Goal: Information Seeking & Learning: Learn about a topic

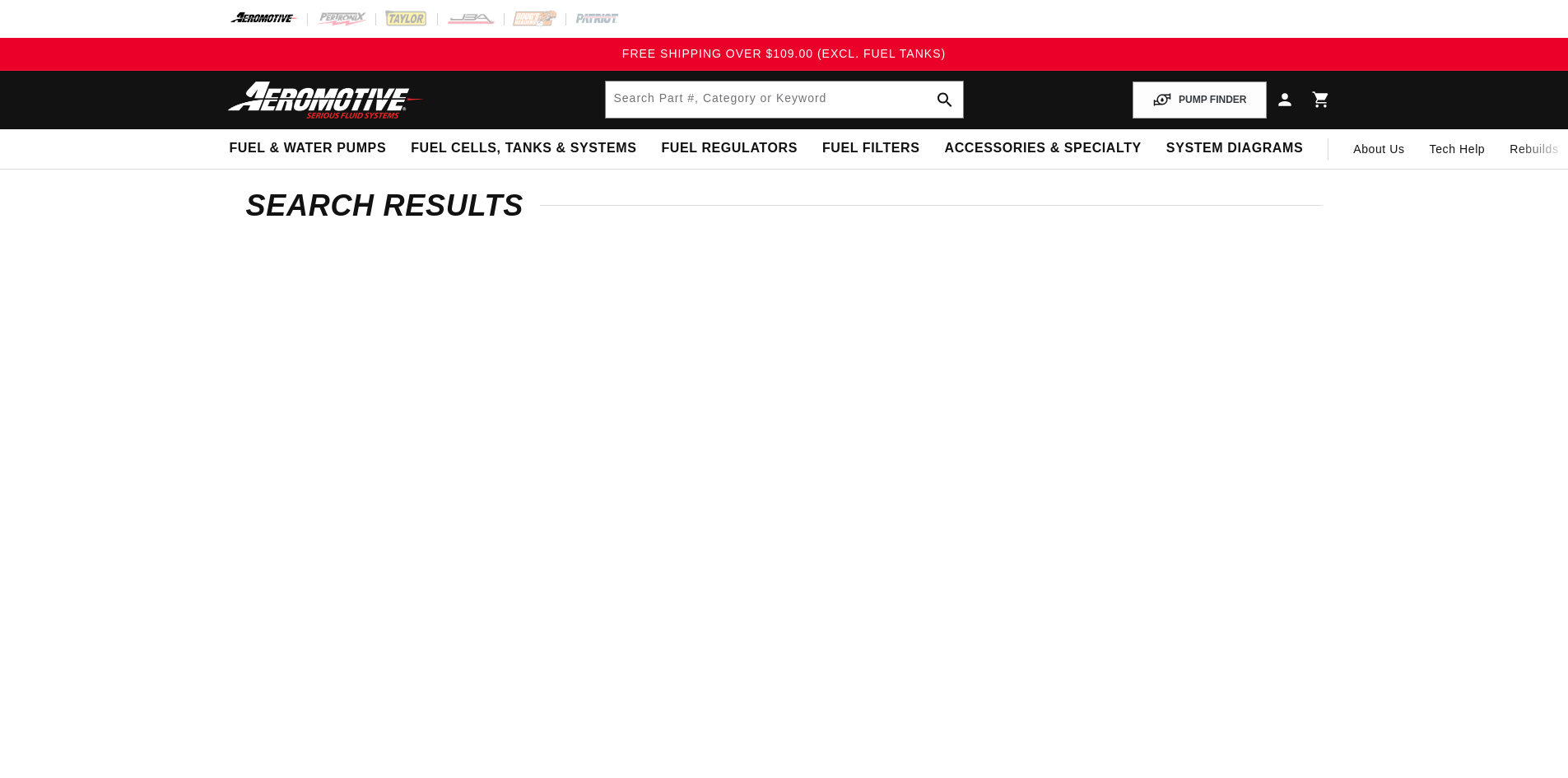
type input "12301"
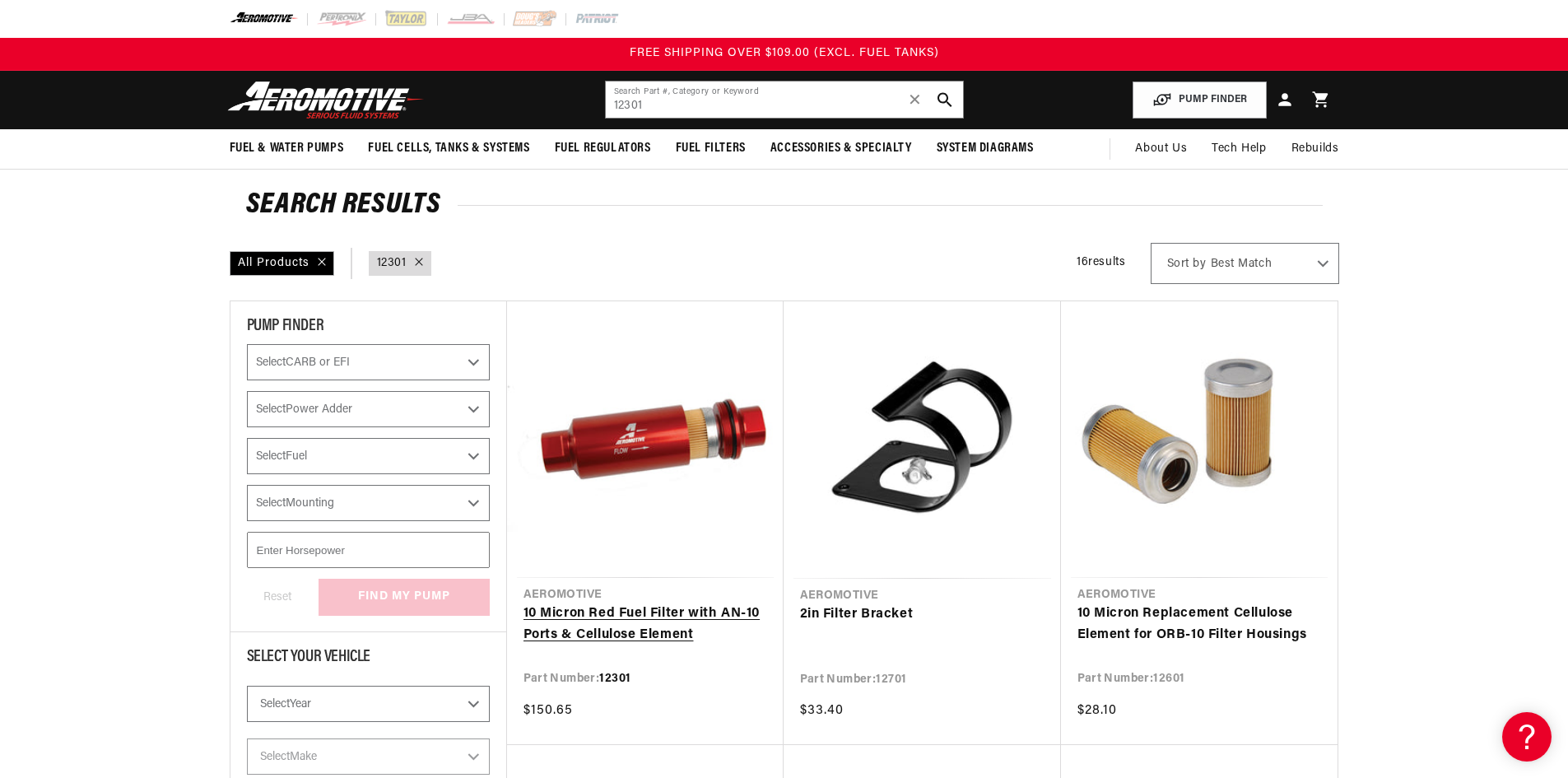
click at [659, 626] on link "10 Micron Red Fuel Filter with AN-10 Ports & Cellulose Element" at bounding box center [646, 624] width 244 height 42
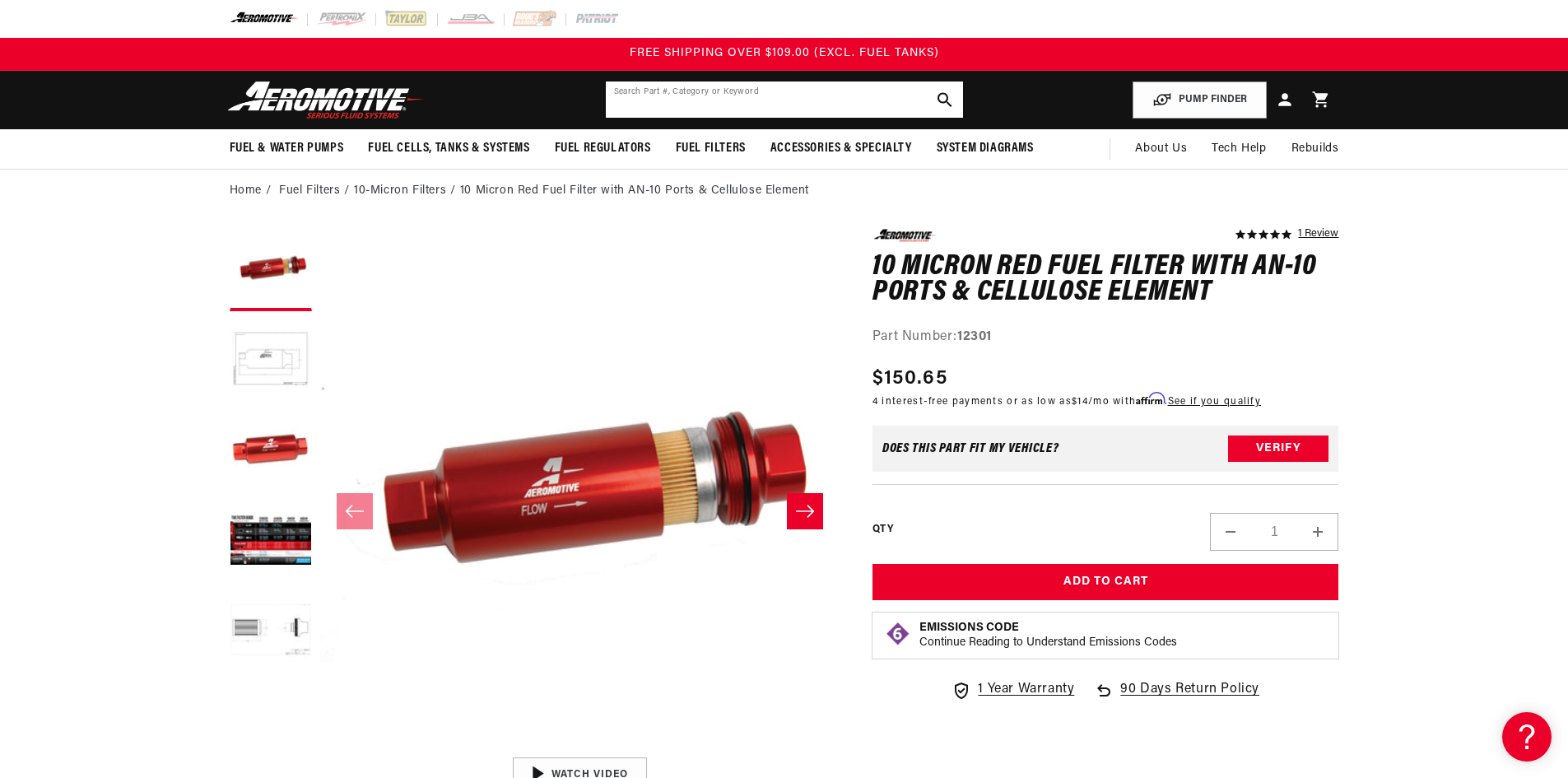
click at [723, 101] on input "text" at bounding box center [784, 100] width 357 height 36
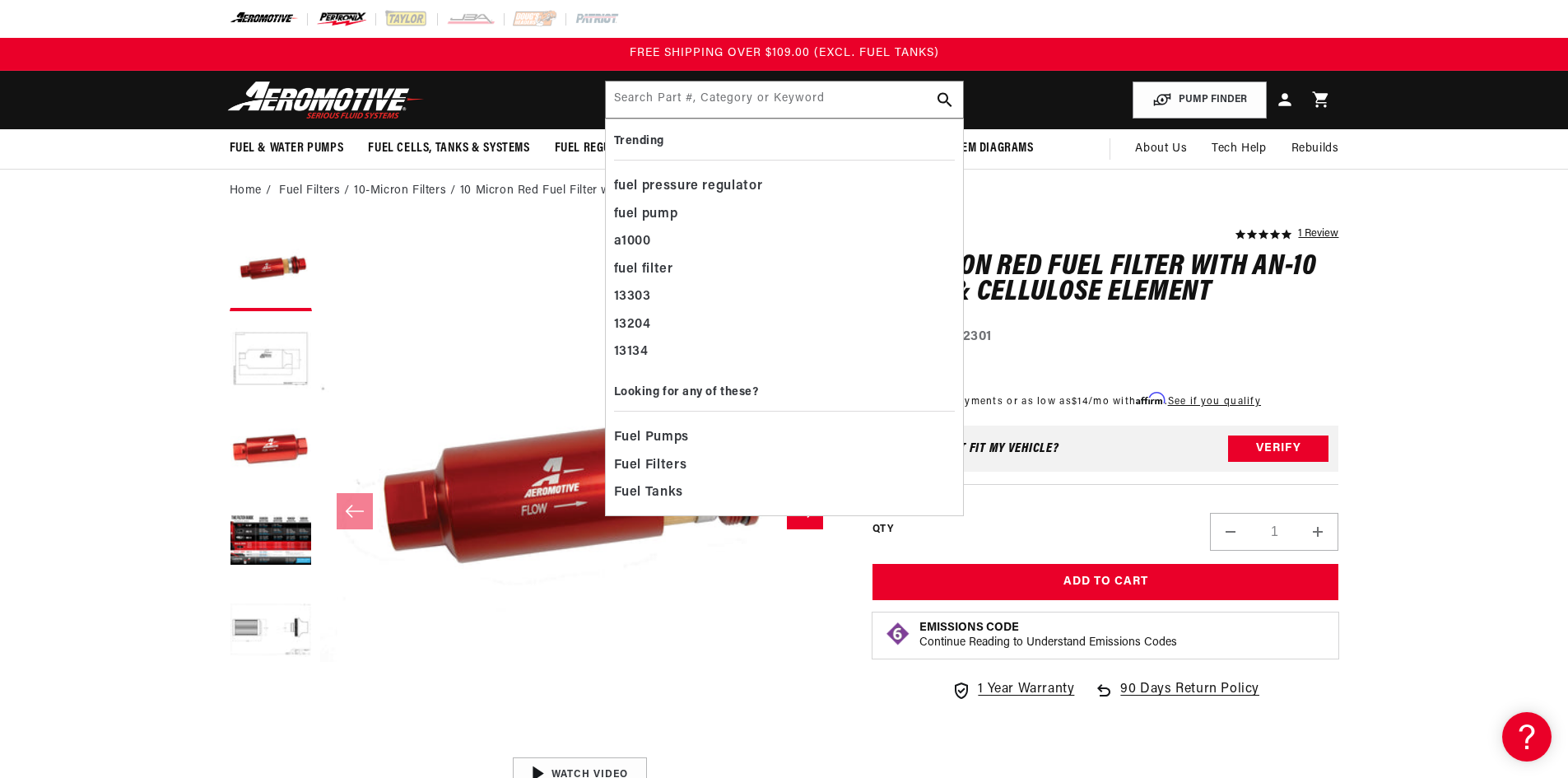
click at [336, 16] on img at bounding box center [341, 19] width 51 height 18
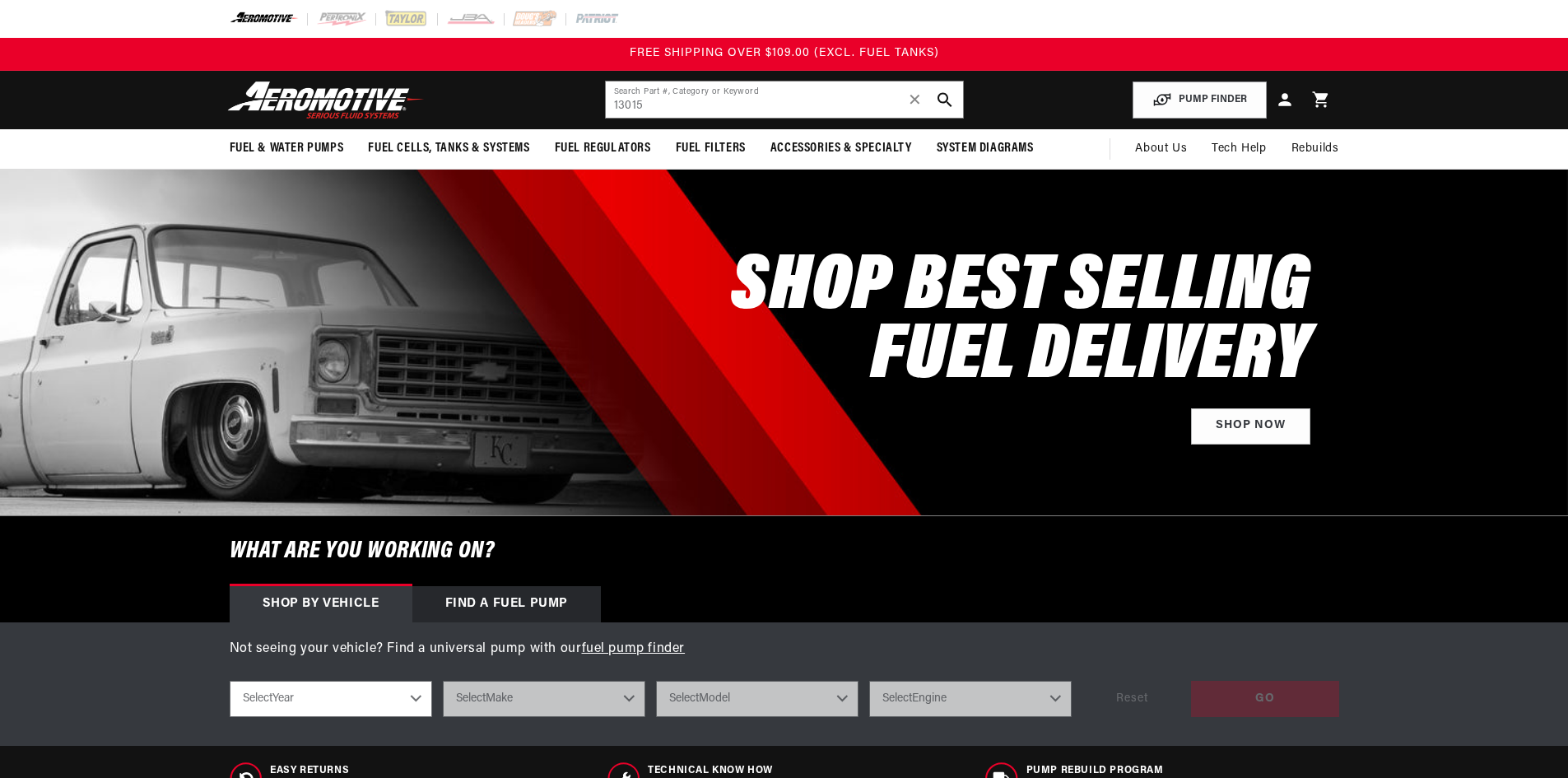
type input "13015"
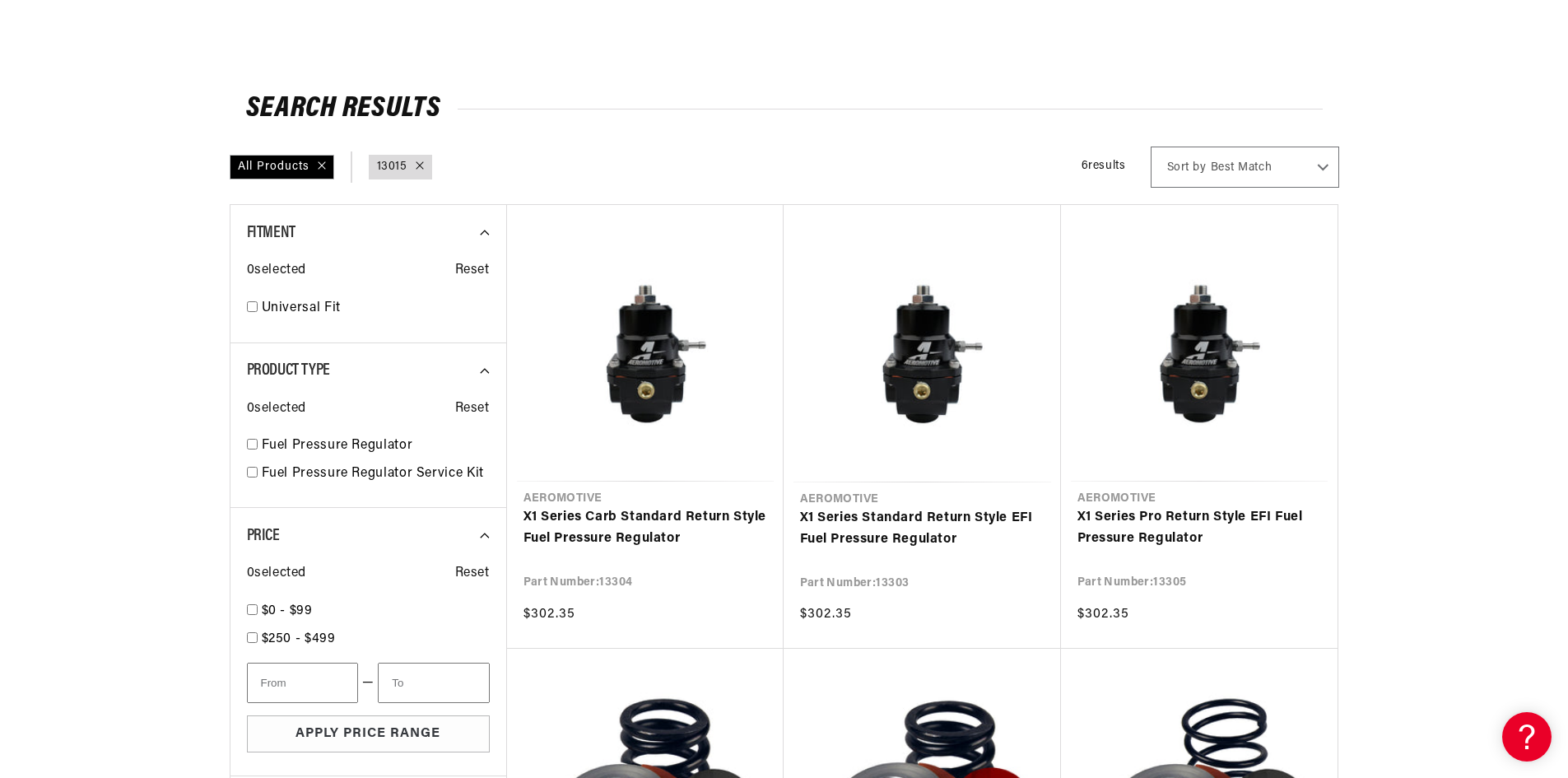
scroll to position [494, 0]
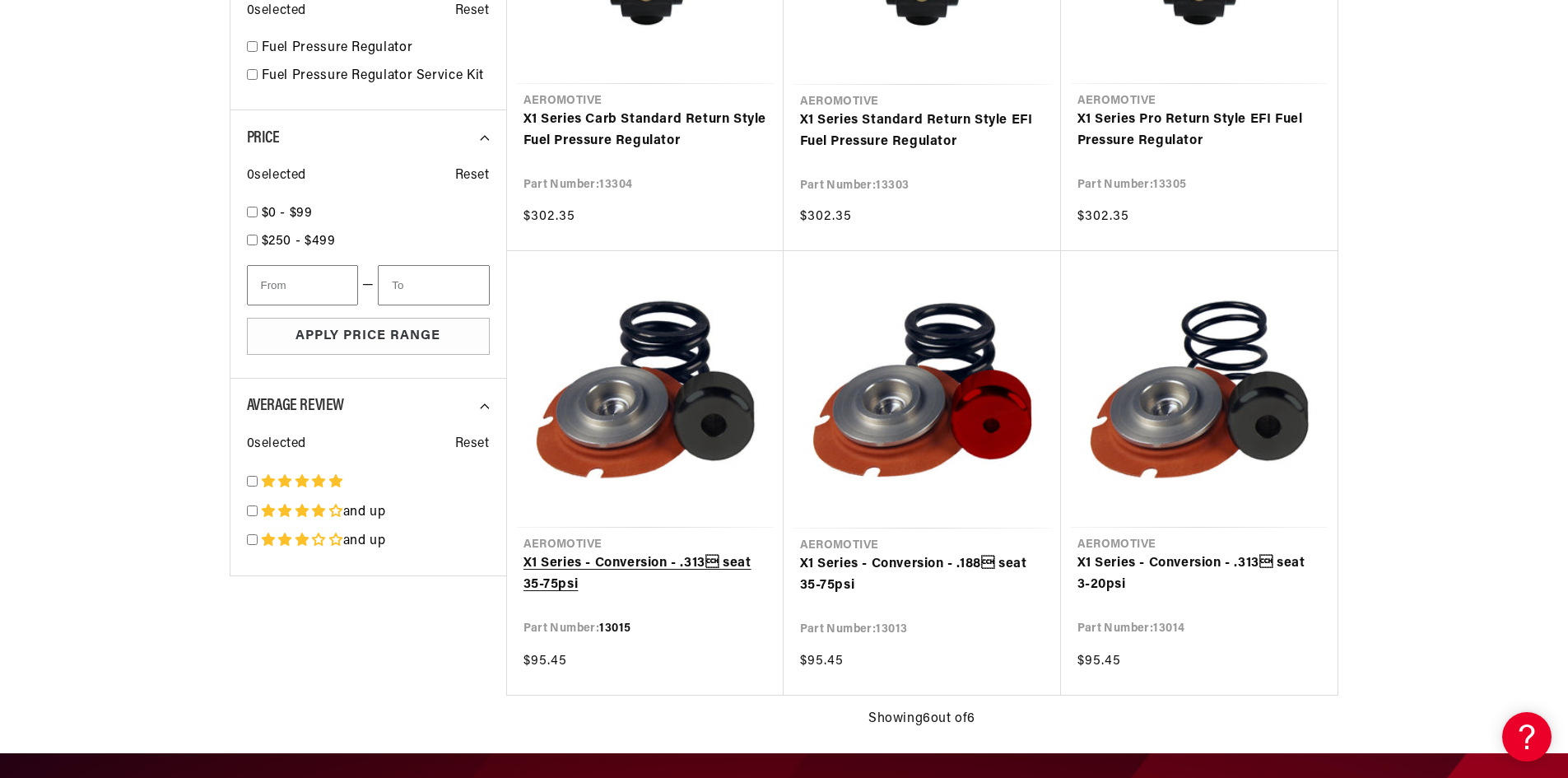
click at [677, 557] on link "X1 Series - Conversion - .313 seat 35-75psi" at bounding box center [646, 573] width 244 height 42
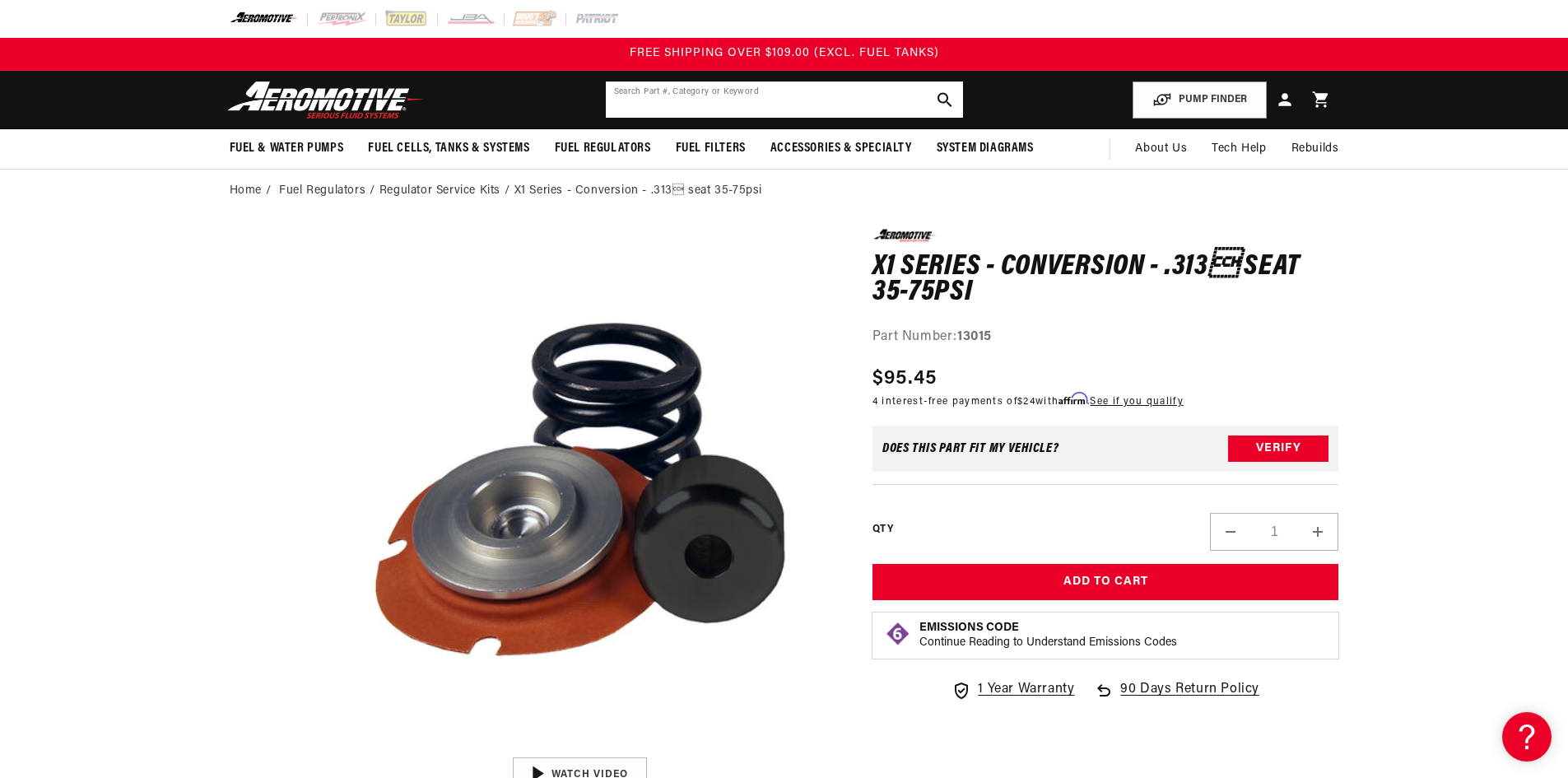
click at [719, 96] on input "text" at bounding box center [784, 100] width 357 height 36
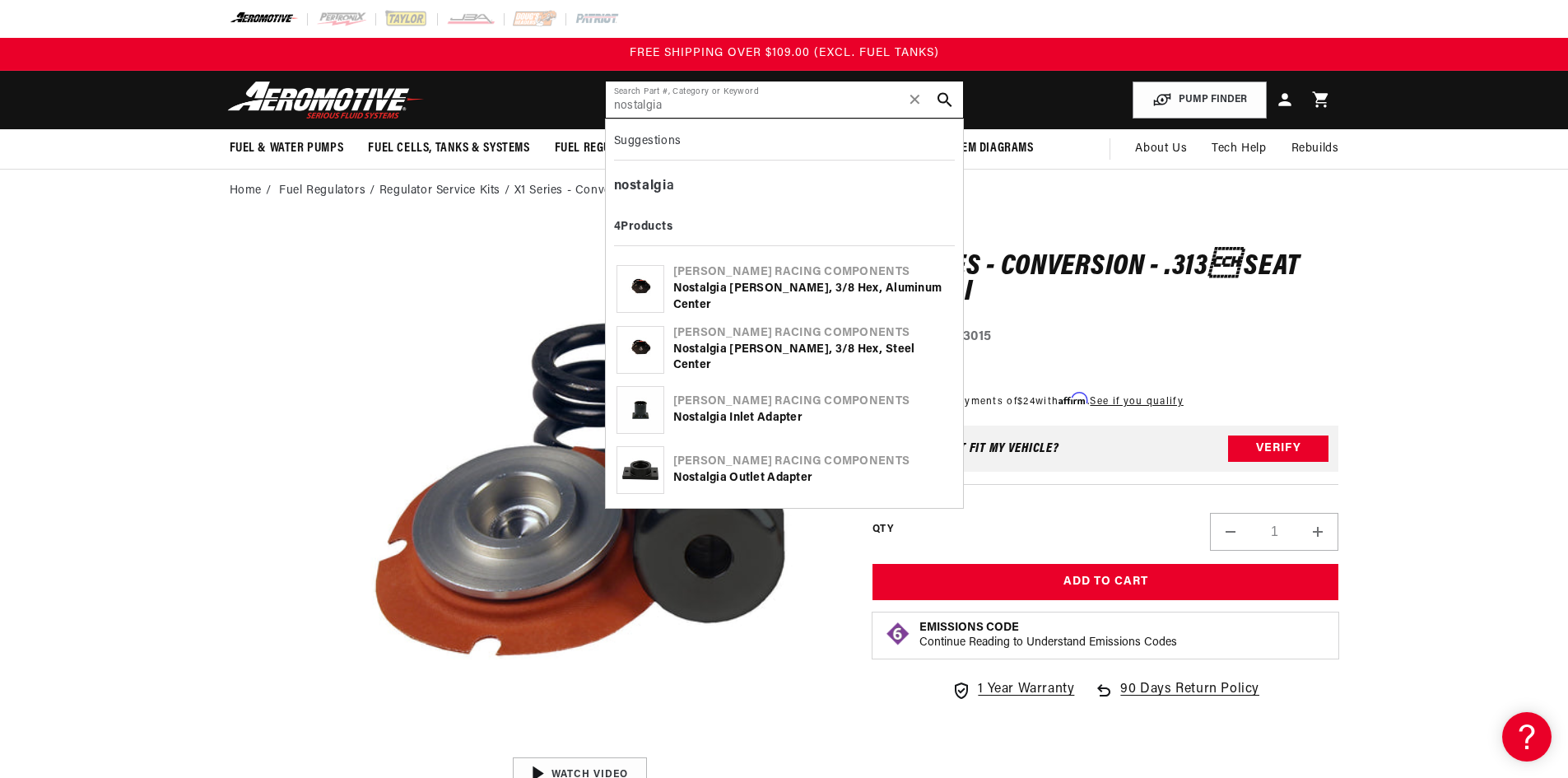
type input "nostalgia"
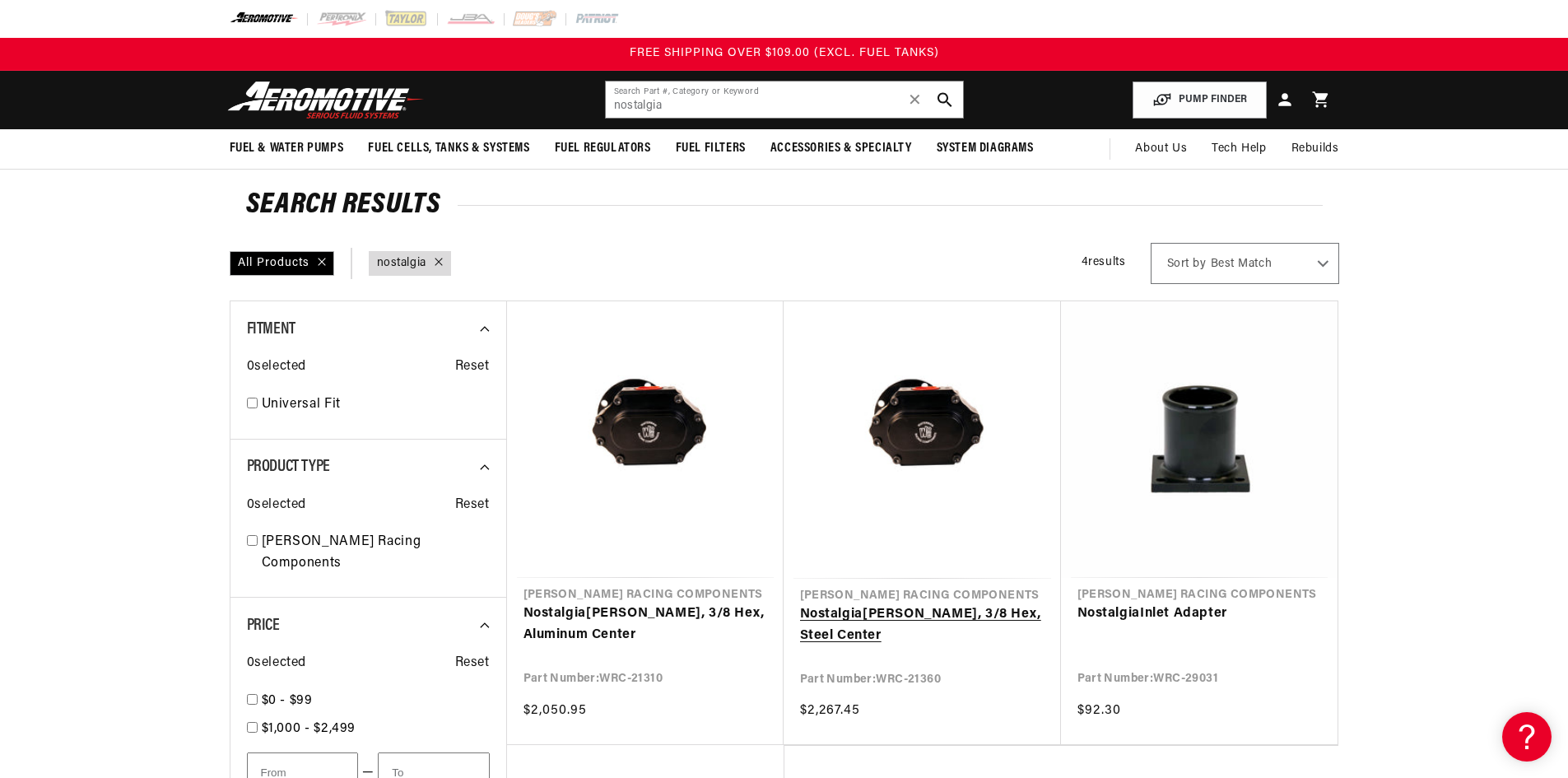
click at [821, 617] on link "Nostalgia [PERSON_NAME] Pump, 3/8 Hex, Steel Center" at bounding box center [922, 625] width 245 height 42
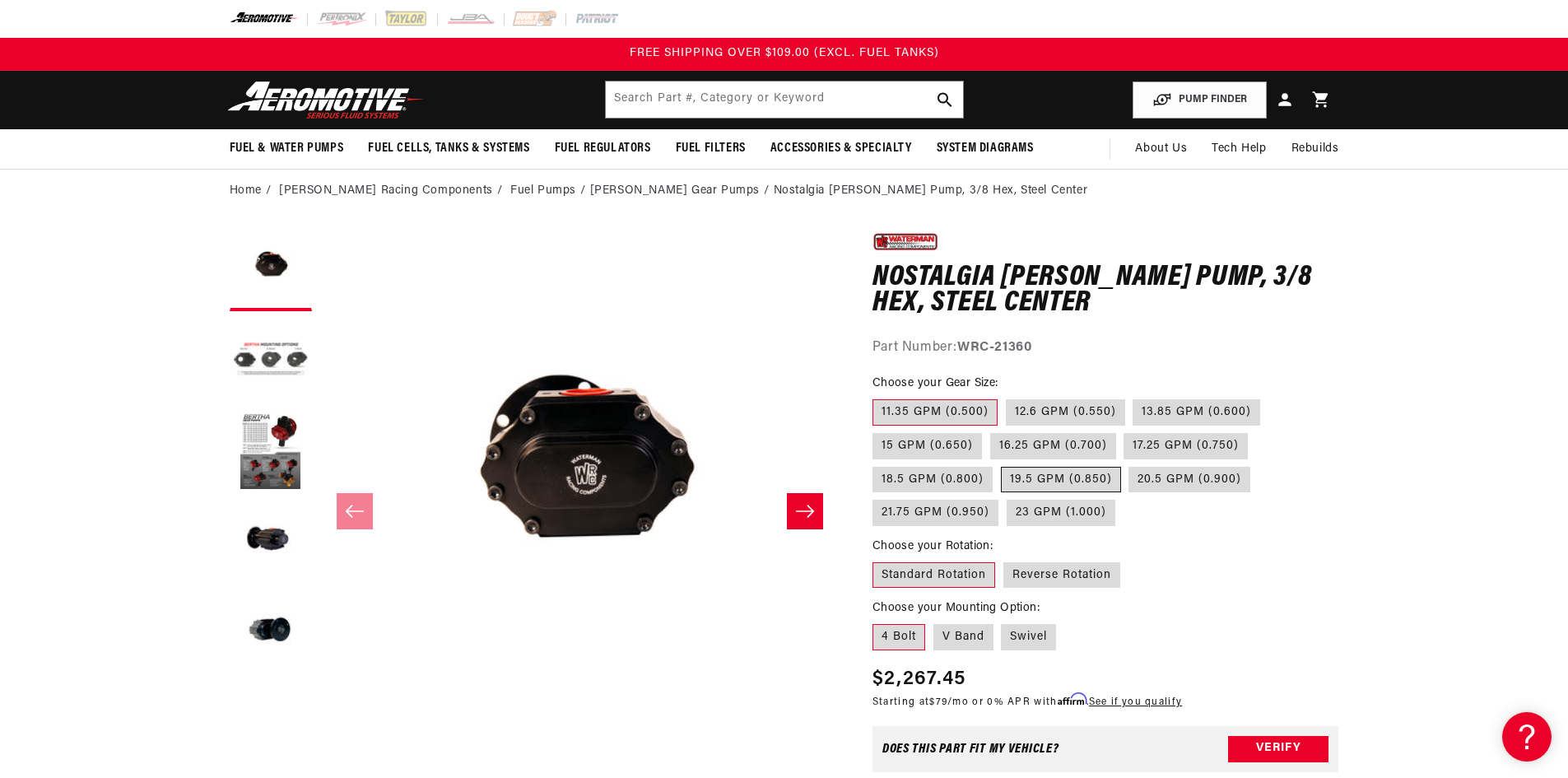
click at [1052, 475] on label "19.5 GPM (0.850)" at bounding box center [1060, 480] width 120 height 27
click at [1002, 464] on input "19.5 GPM (0.850)" at bounding box center [1001, 464] width 1 height 1
radio input "true"
drag, startPoint x: 1043, startPoint y: 340, endPoint x: 999, endPoint y: 345, distance: 44.3
click at [999, 345] on div "Part Number: WRC-21367" at bounding box center [1106, 348] width 467 height 21
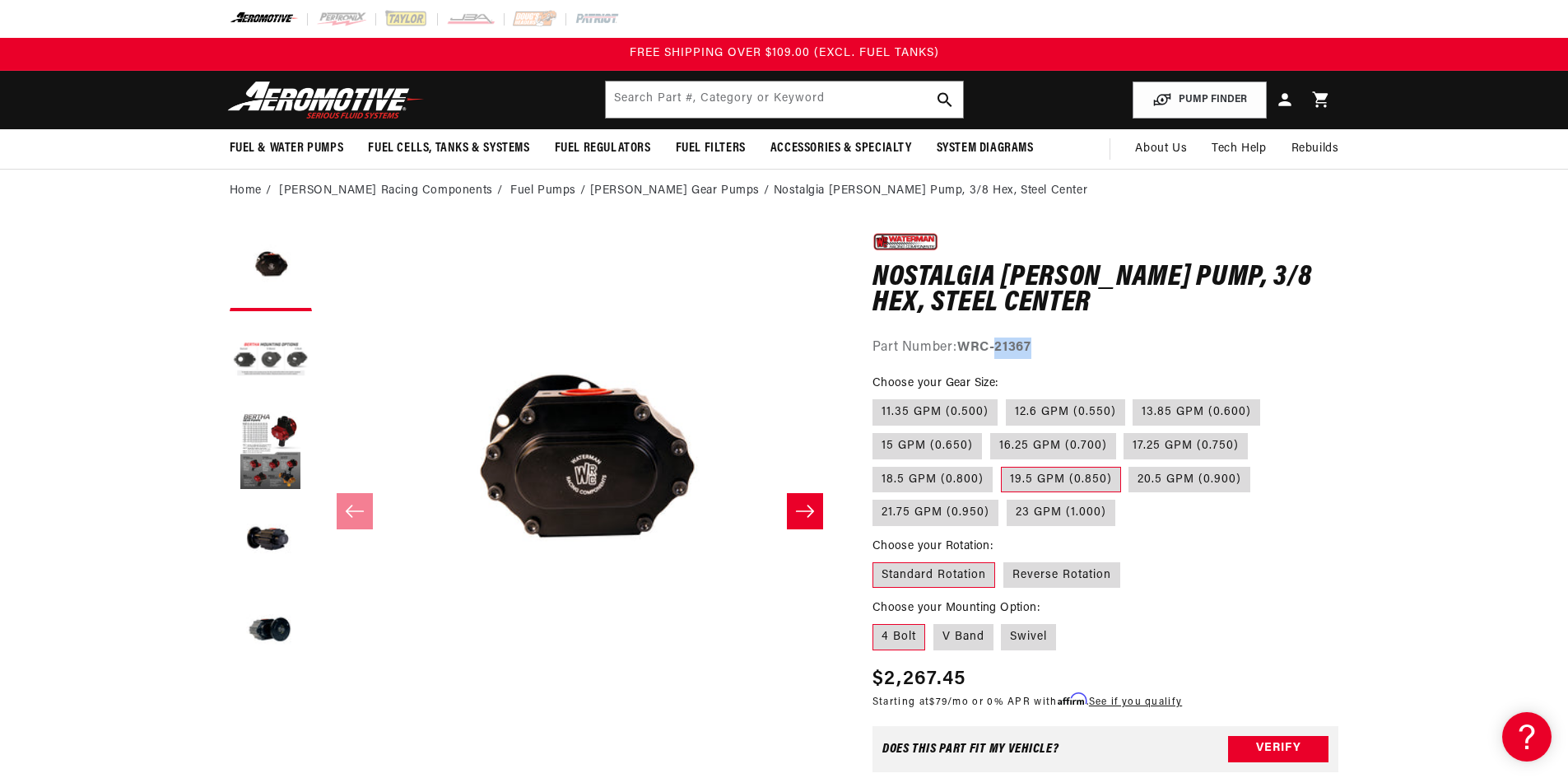
copy strong "21367"
click at [1059, 476] on label "19.5 GPM (0.850)" at bounding box center [1060, 480] width 120 height 27
click at [1002, 464] on input "19.5 GPM (0.850)" at bounding box center [1001, 464] width 1 height 1
click at [1158, 475] on label "20.5 GPM (0.900)" at bounding box center [1190, 480] width 122 height 27
click at [1131, 464] on input "20.5 GPM (0.900)" at bounding box center [1130, 464] width 1 height 1
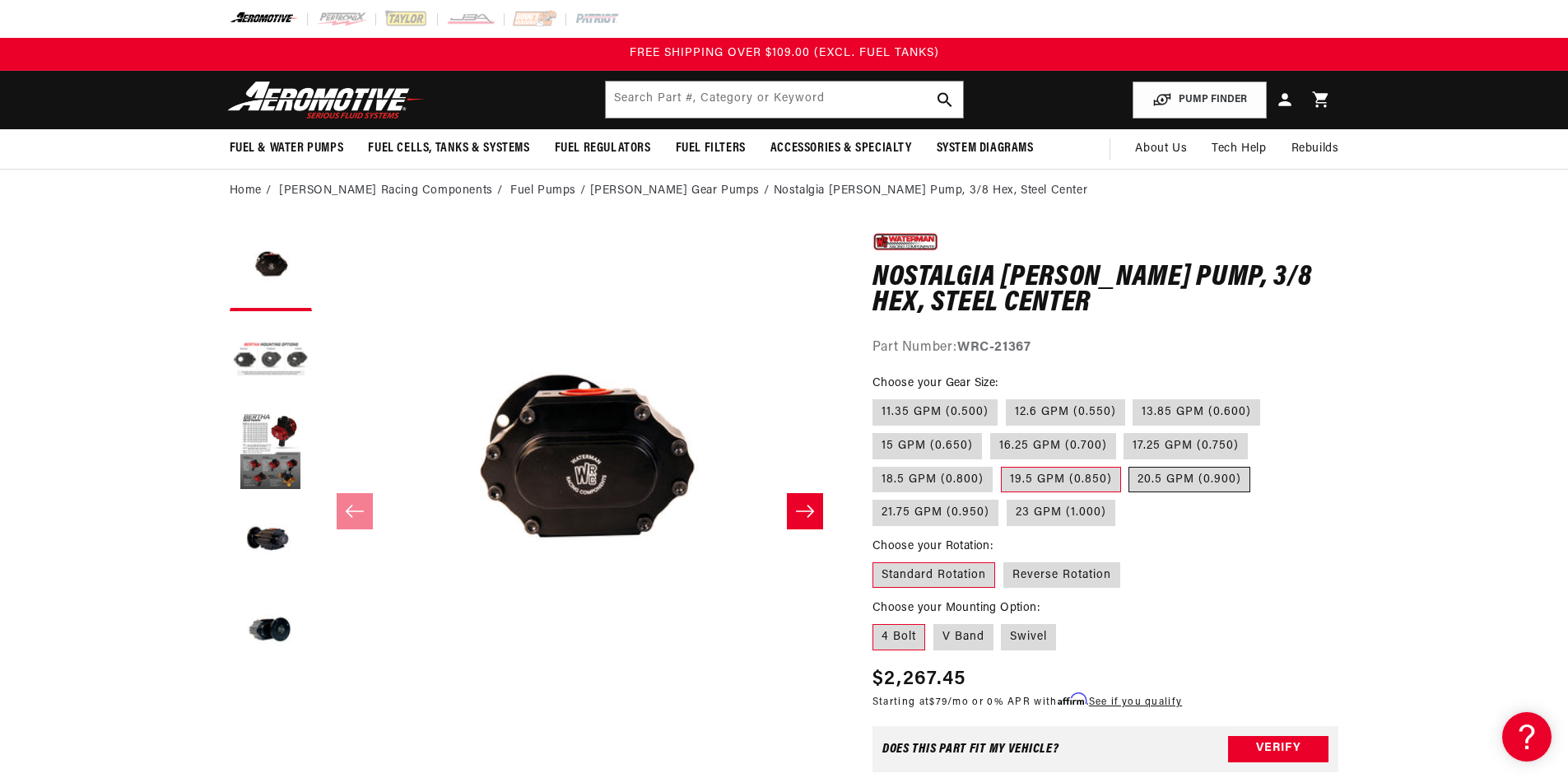
radio input "true"
click at [1101, 296] on h1 "Nostalgia Bertha Pump, 3/8 Hex, Steel Center" at bounding box center [1106, 291] width 467 height 52
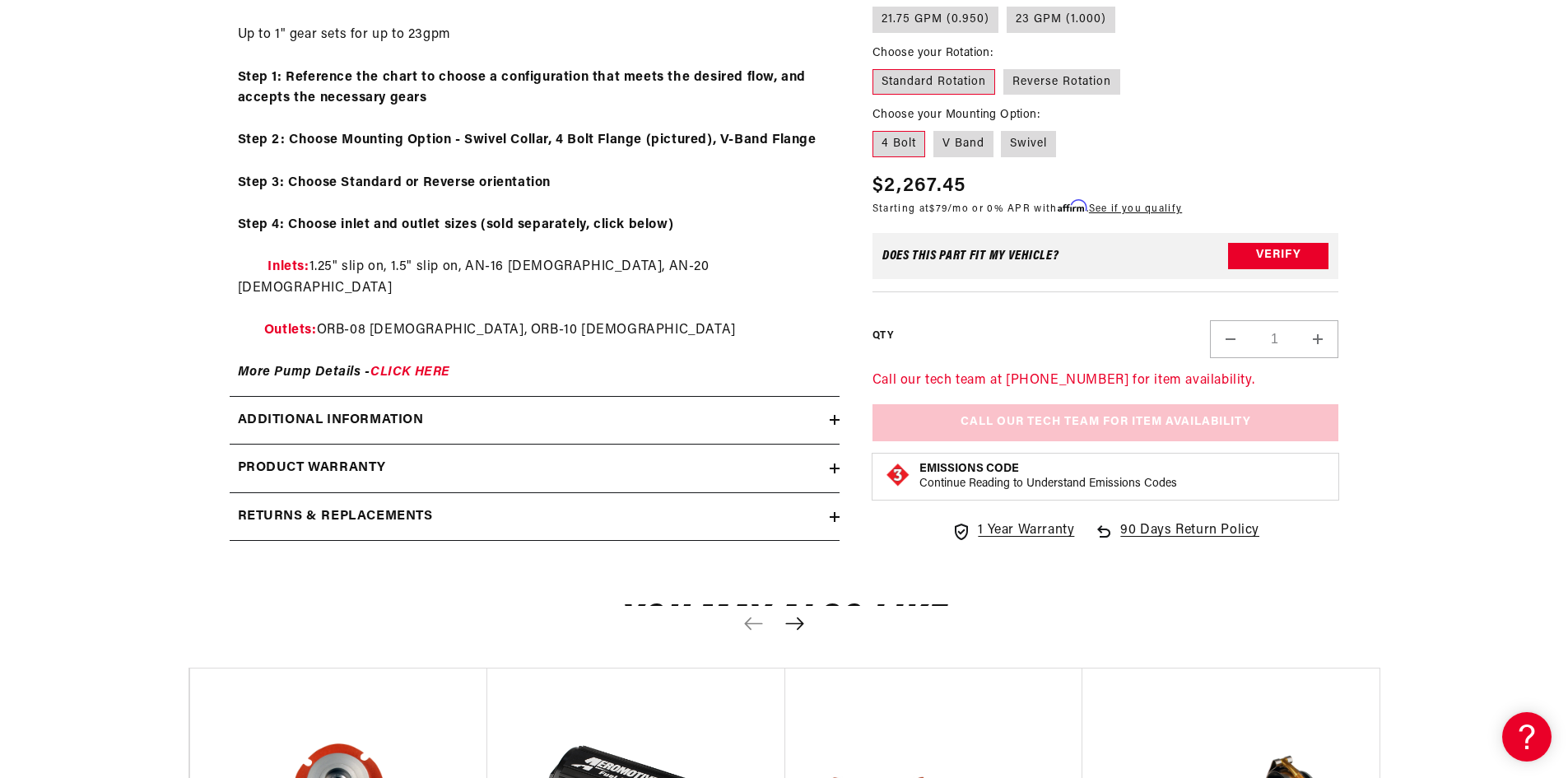
scroll to position [905, 0]
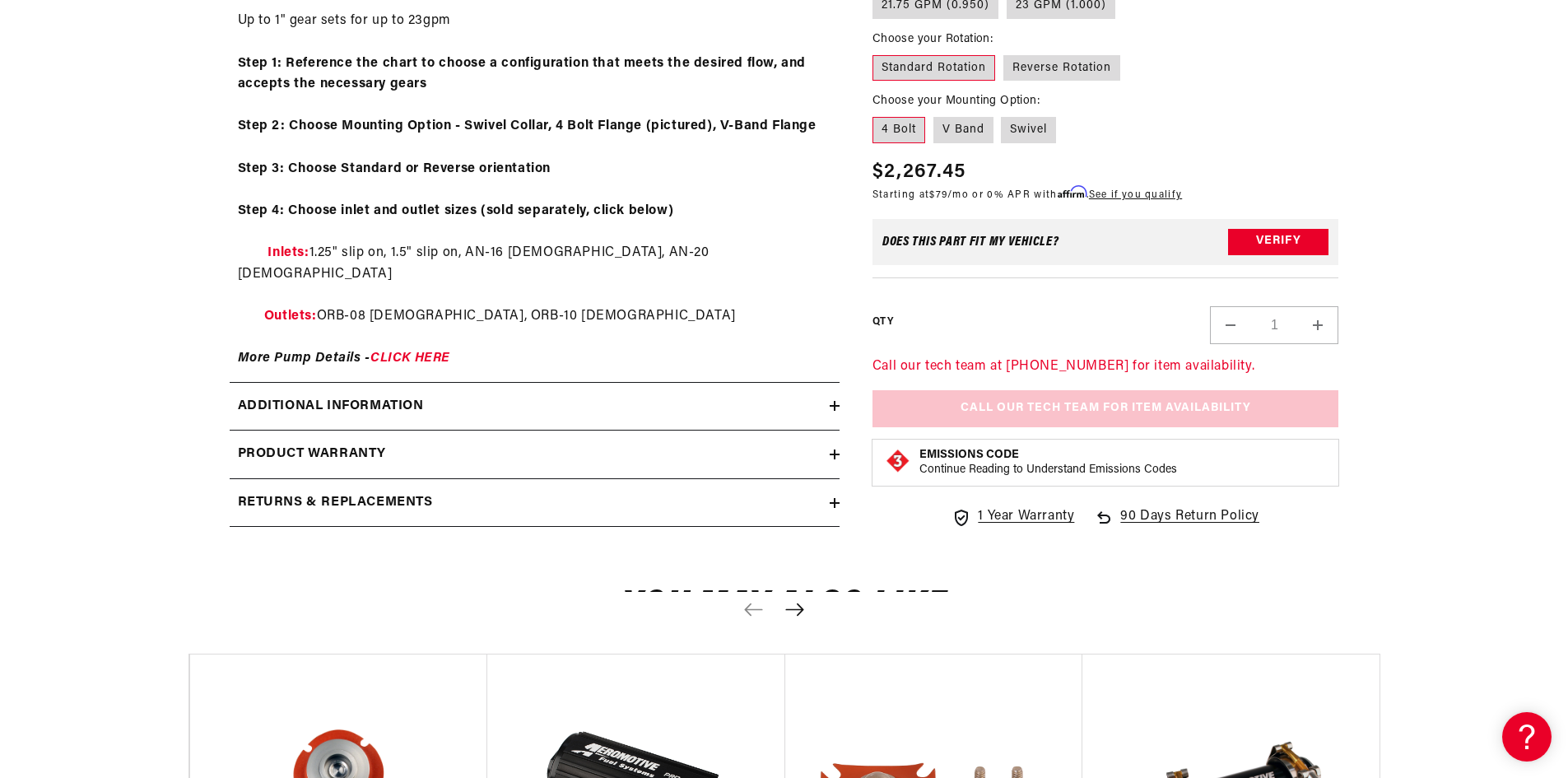
click at [706, 396] on div "Additional information" at bounding box center [530, 407] width 600 height 21
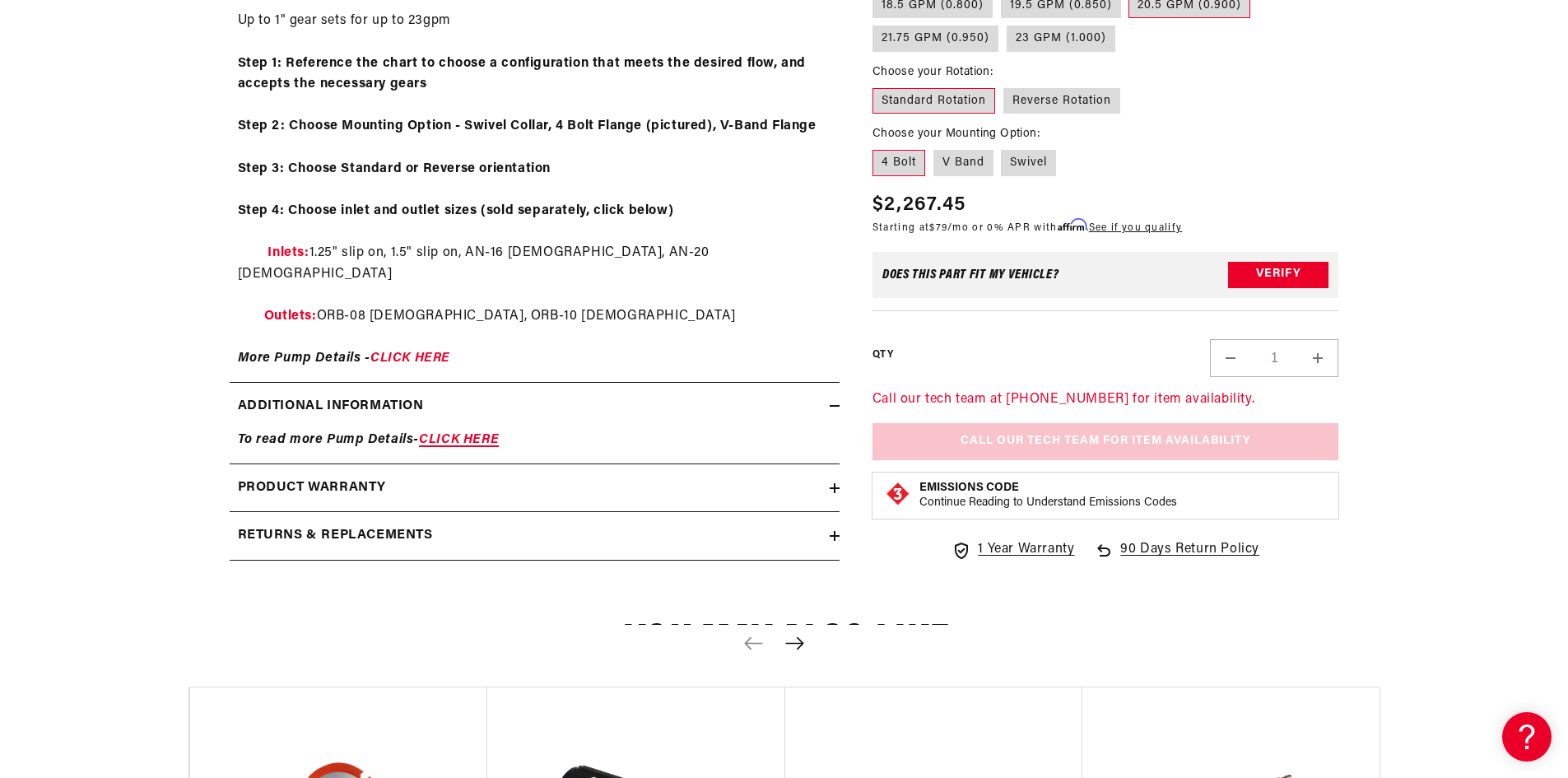
click at [477, 433] on link "CLICK HERE" at bounding box center [459, 439] width 80 height 13
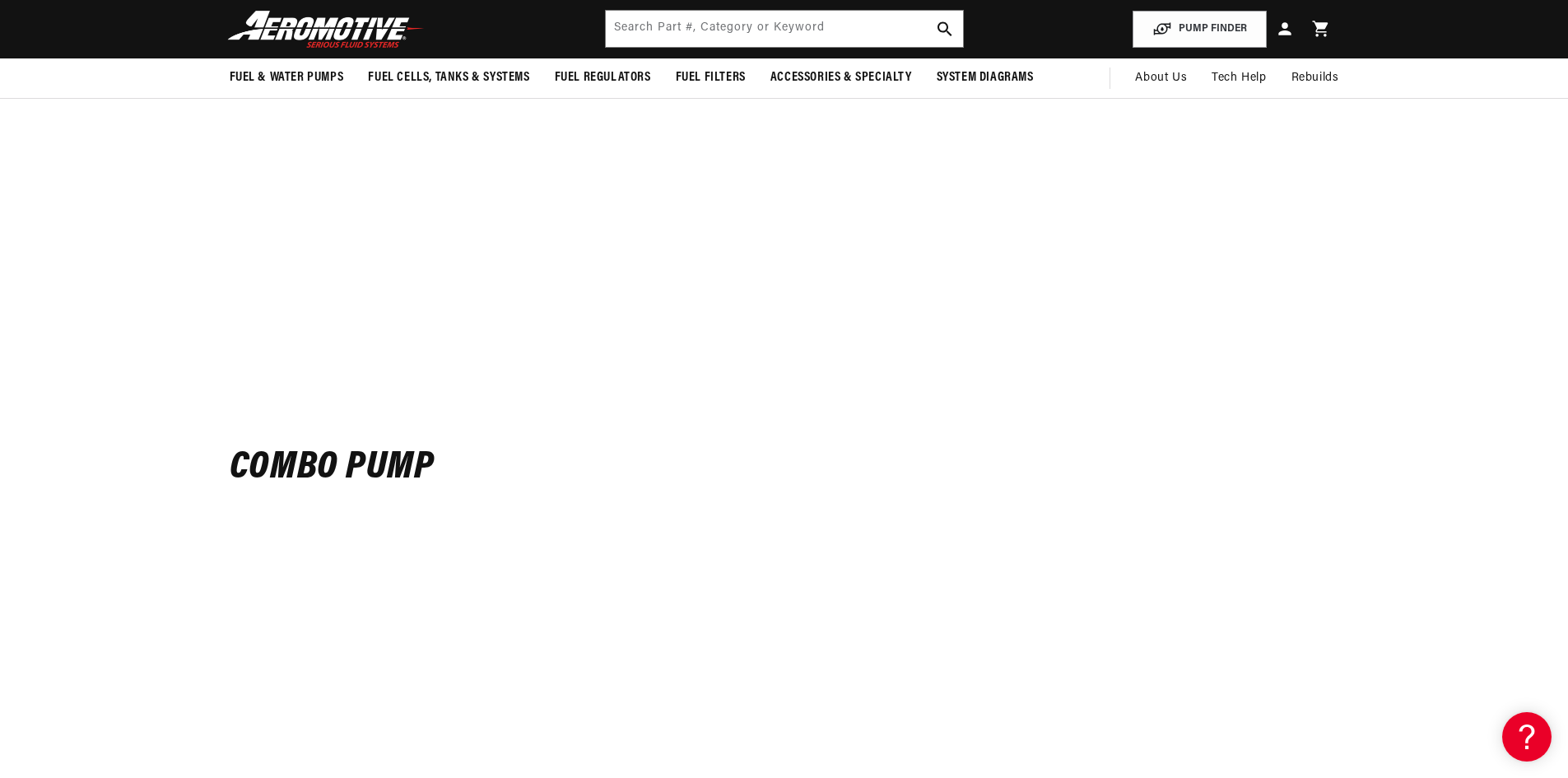
scroll to position [5863, 0]
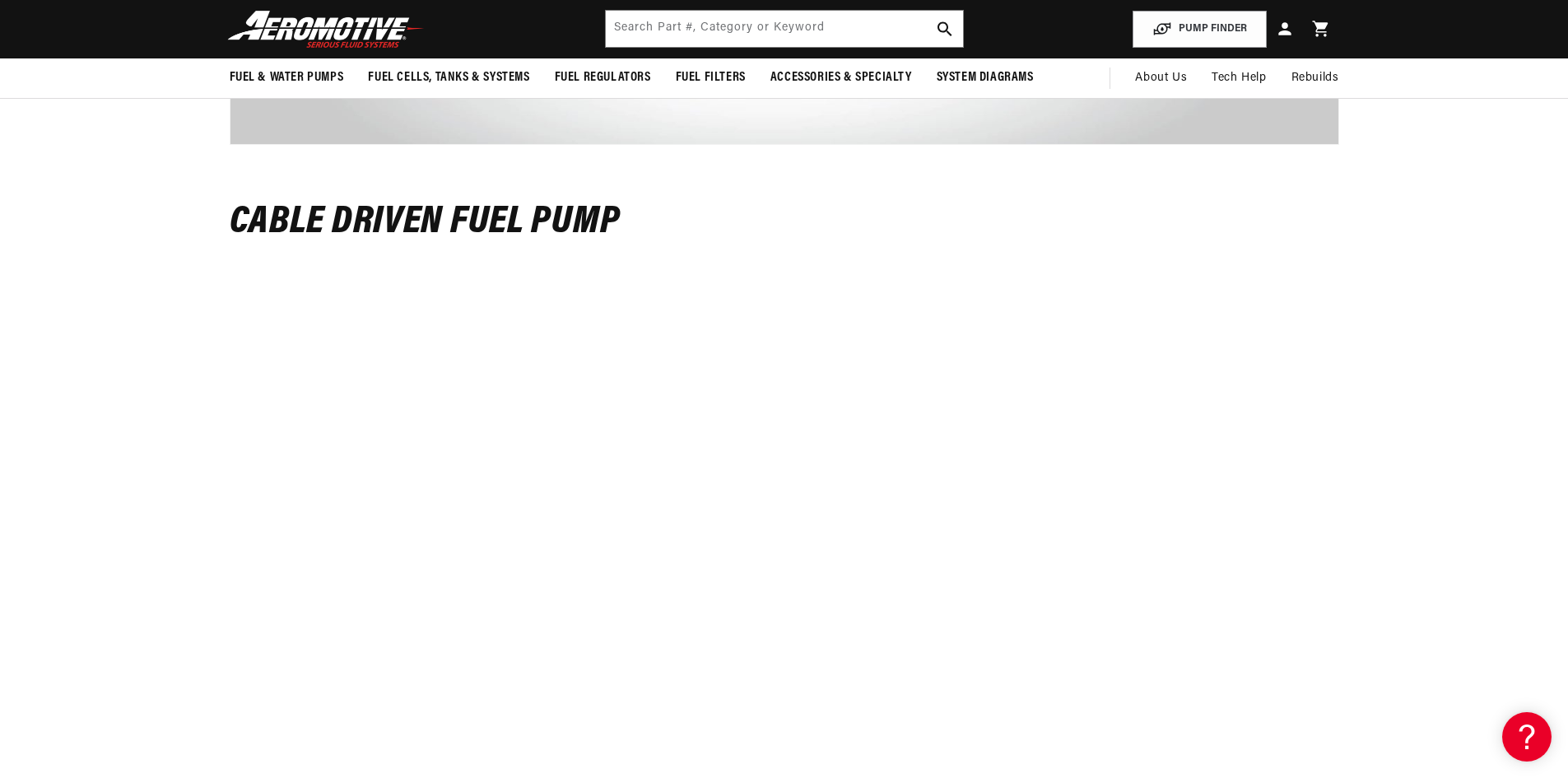
click at [338, 26] on img at bounding box center [326, 28] width 206 height 38
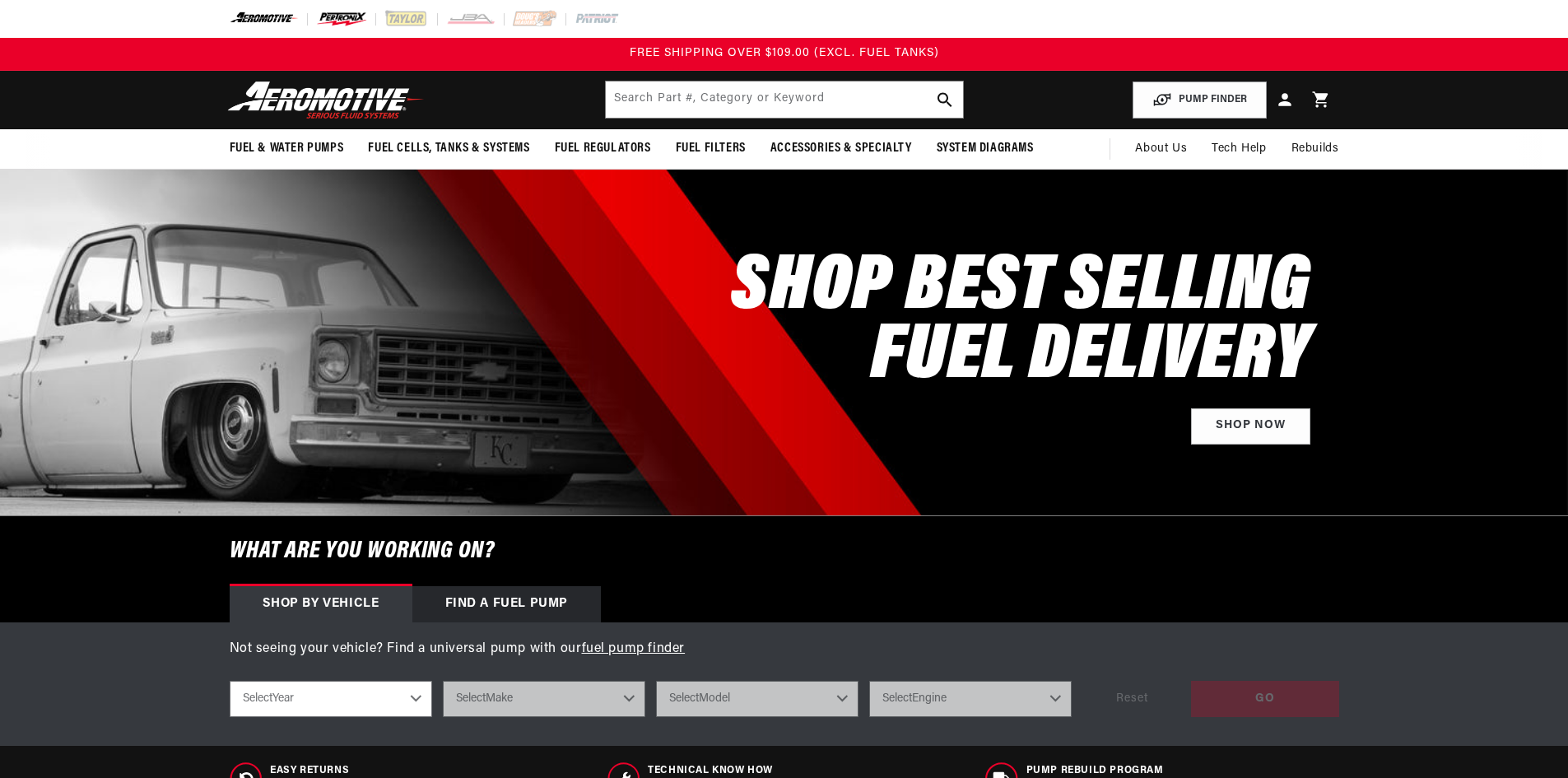
click at [339, 17] on img at bounding box center [341, 19] width 51 height 18
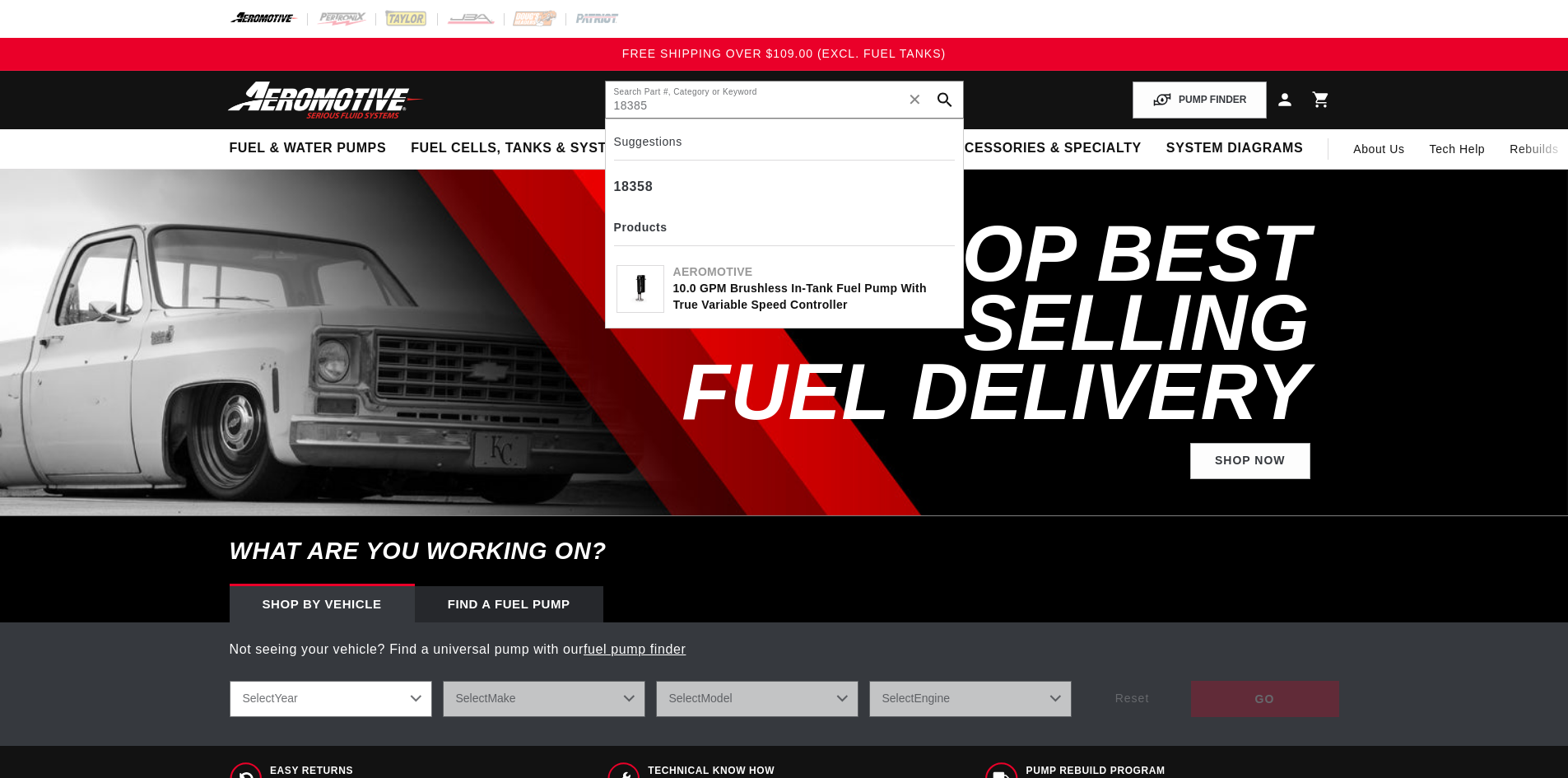
type input "18385"
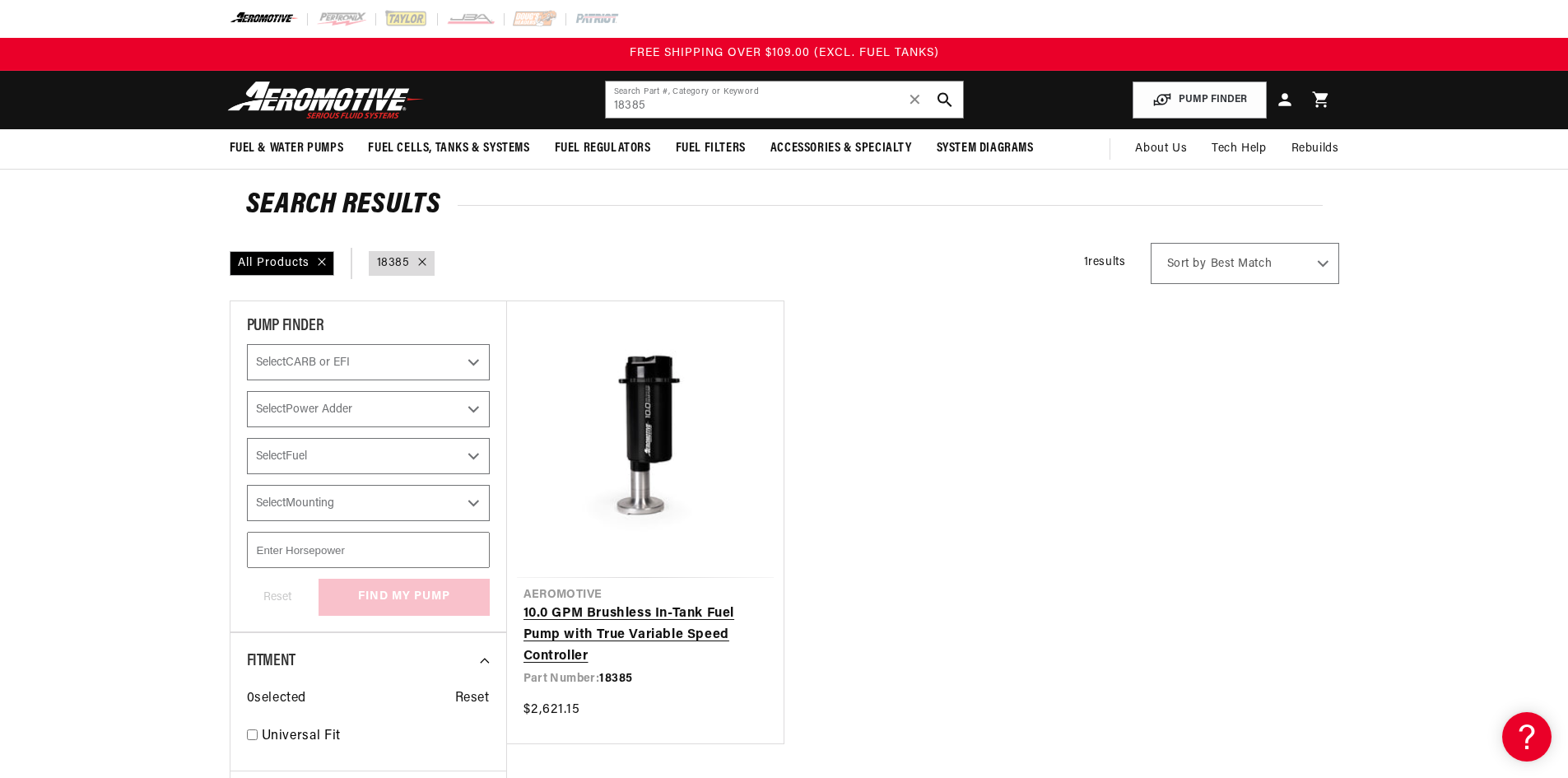
click at [691, 609] on link "10.0 GPM Brushless In-Tank Fuel Pump with True Variable Speed Controller" at bounding box center [646, 635] width 244 height 63
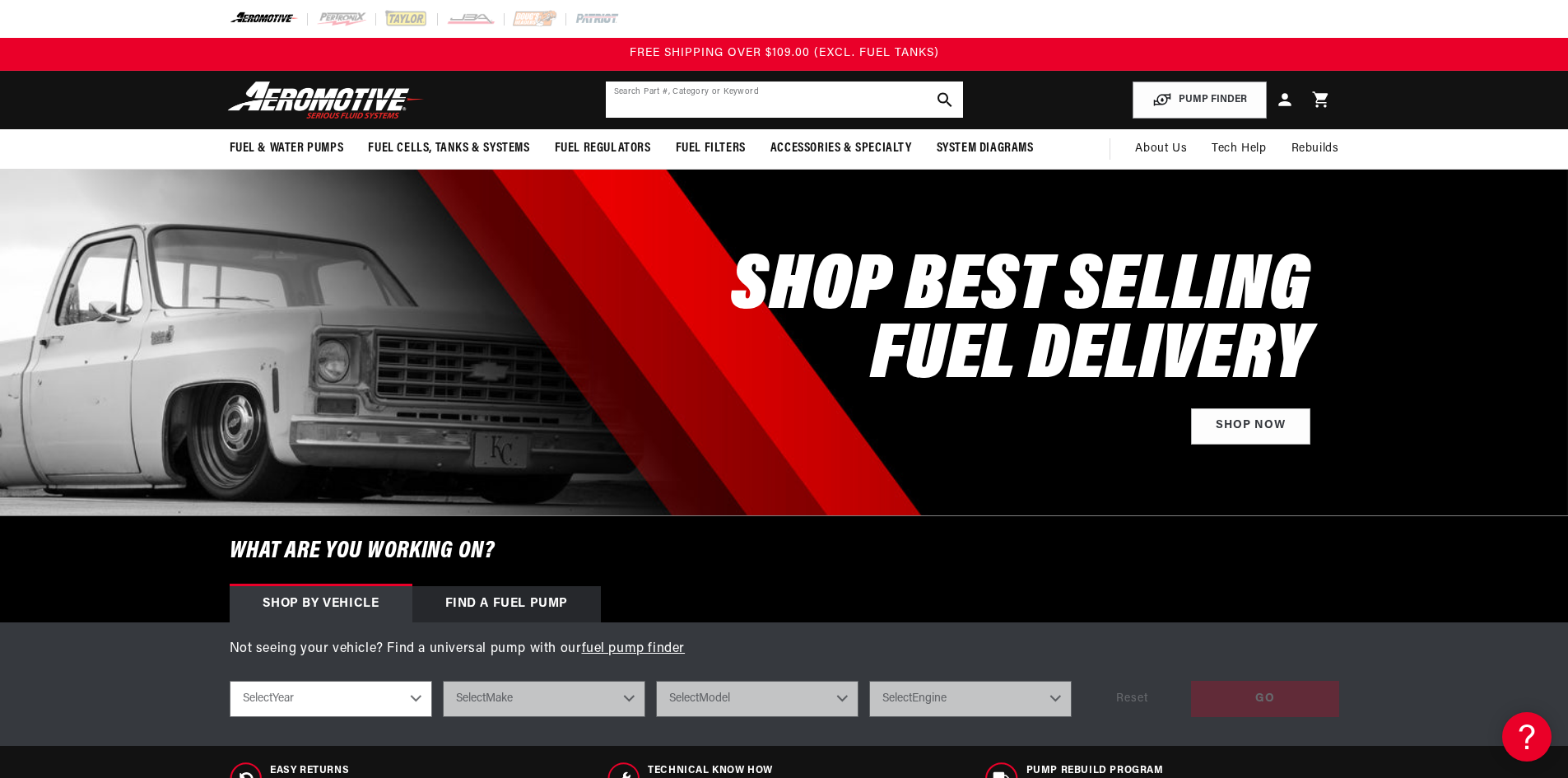
click at [735, 104] on input "text" at bounding box center [784, 100] width 357 height 36
paste input "18055"
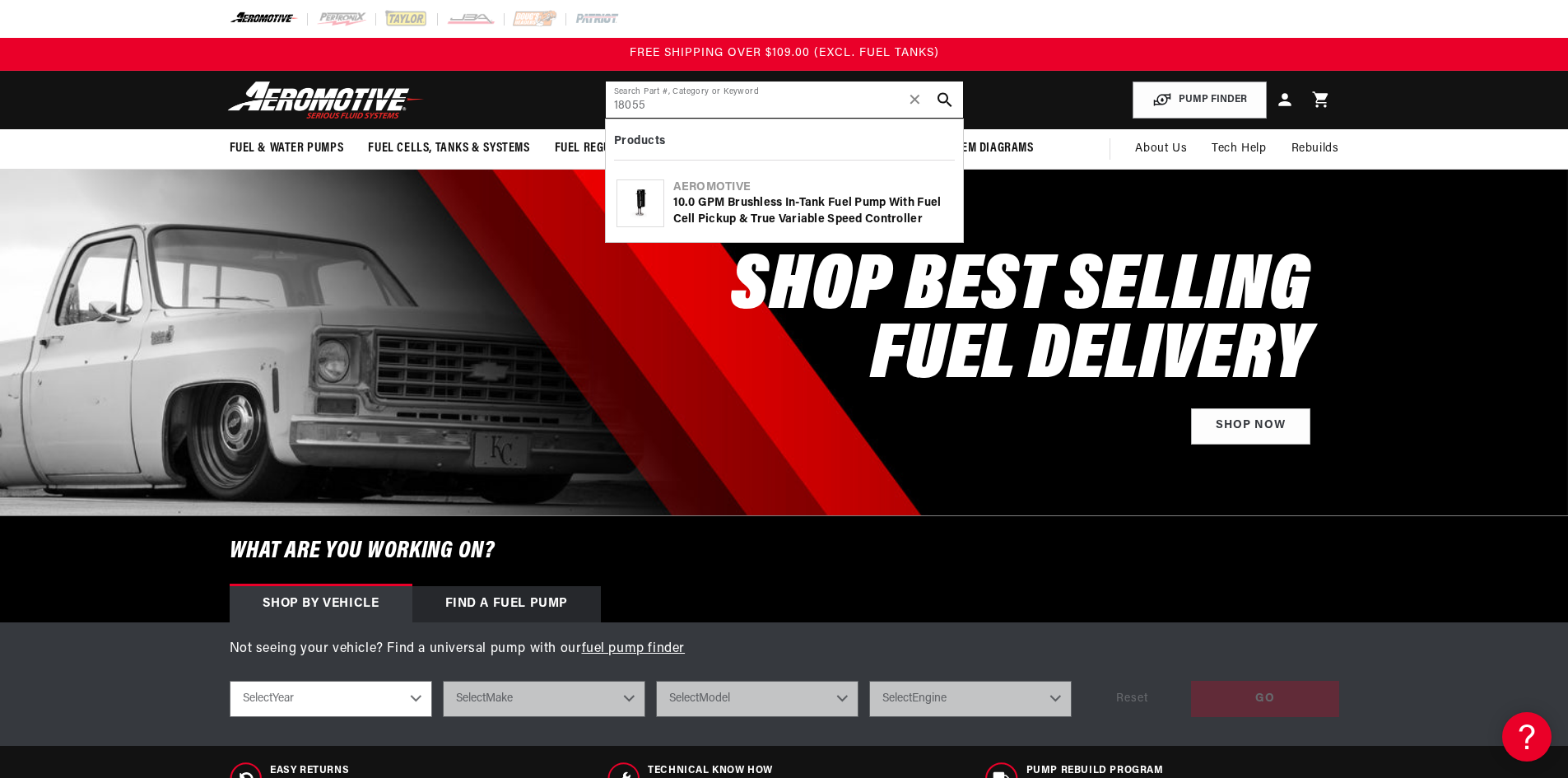
type input "18055"
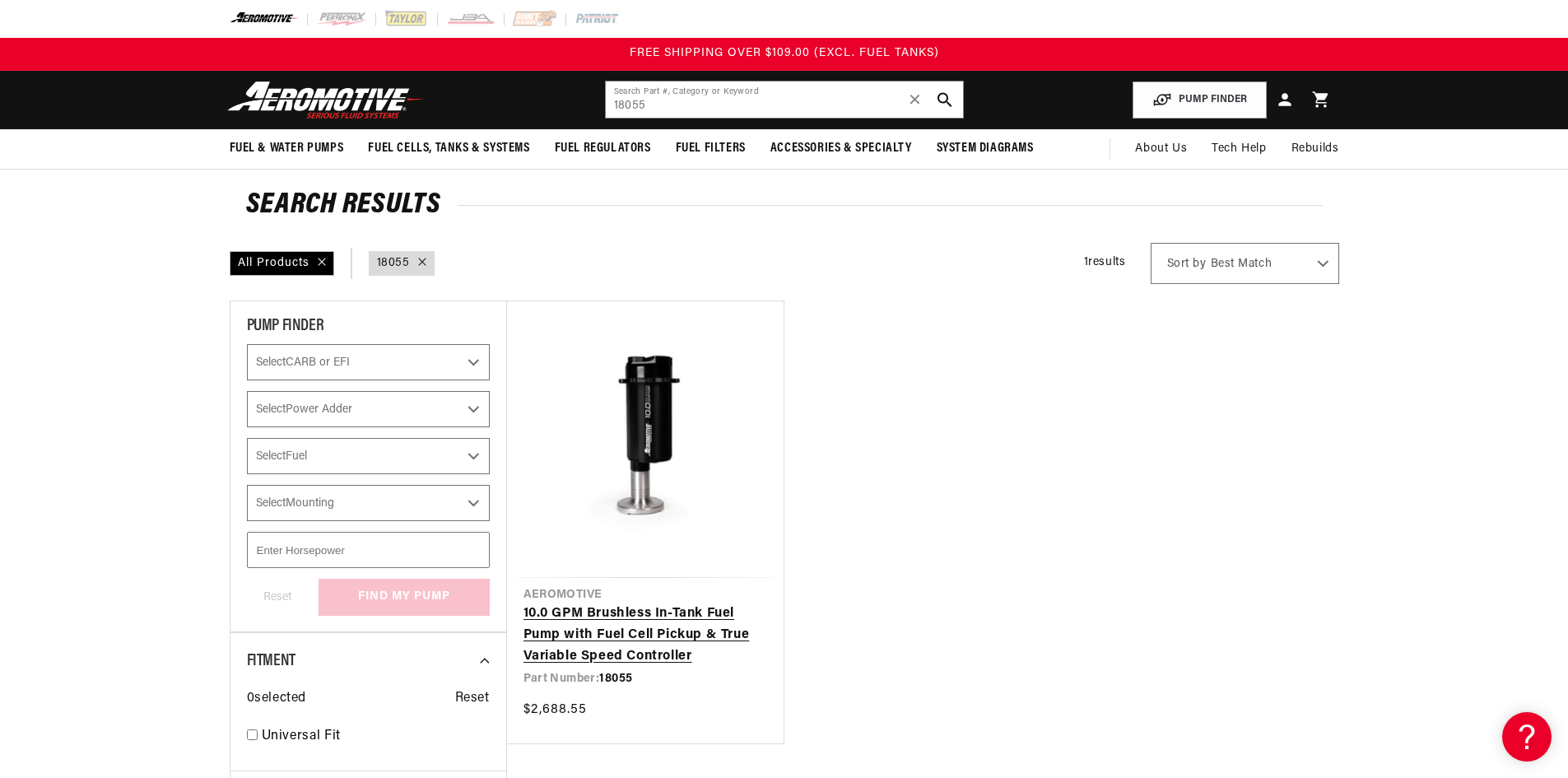
click at [662, 637] on link "10.0 GPM Brushless In-Tank Fuel Pump with Fuel Cell Pickup & True Variable Spee…" at bounding box center [646, 635] width 244 height 63
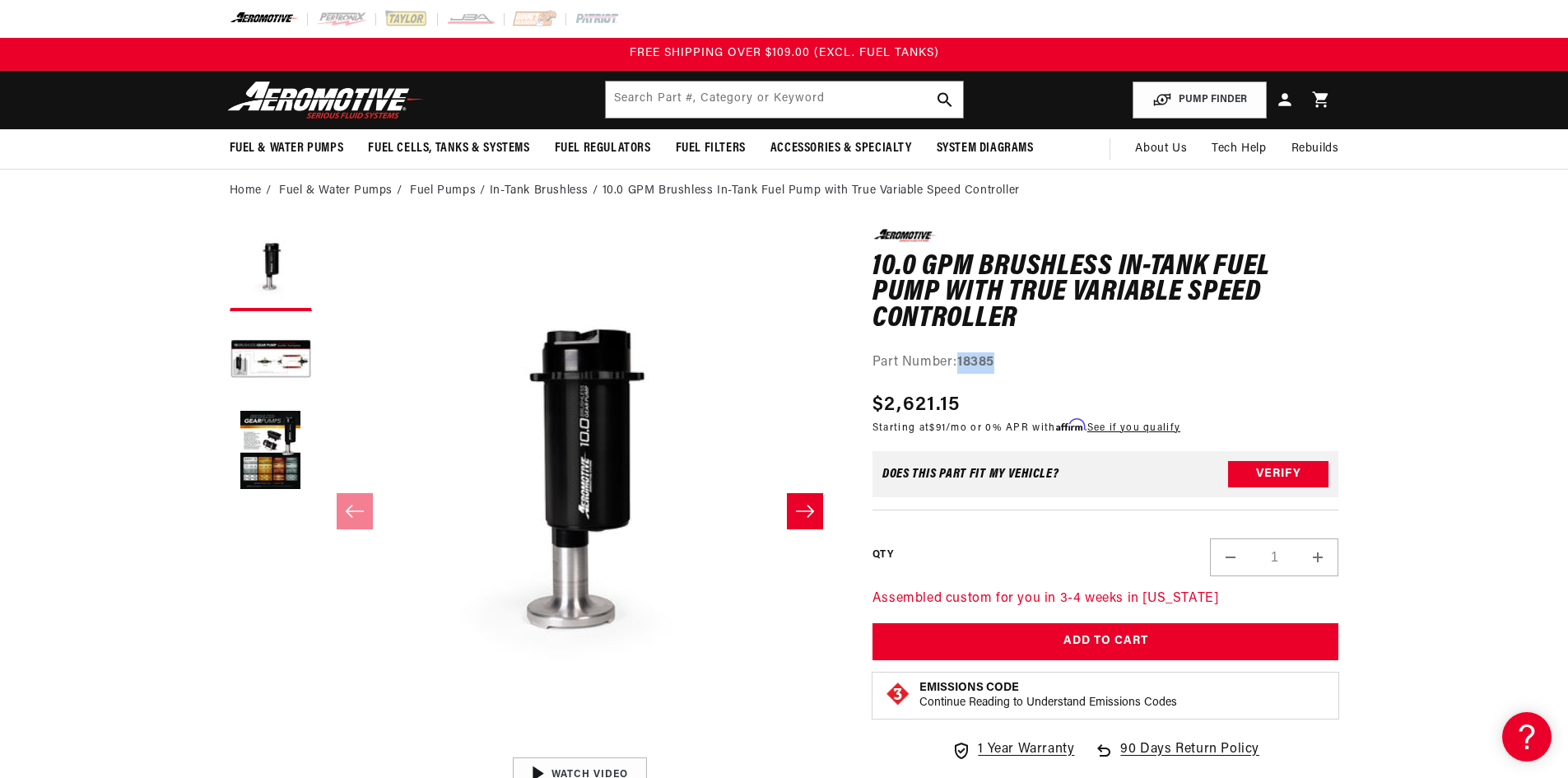
drag, startPoint x: 1002, startPoint y: 359, endPoint x: 961, endPoint y: 361, distance: 41.0
click at [961, 361] on div "Part Number: 18385" at bounding box center [1106, 363] width 467 height 21
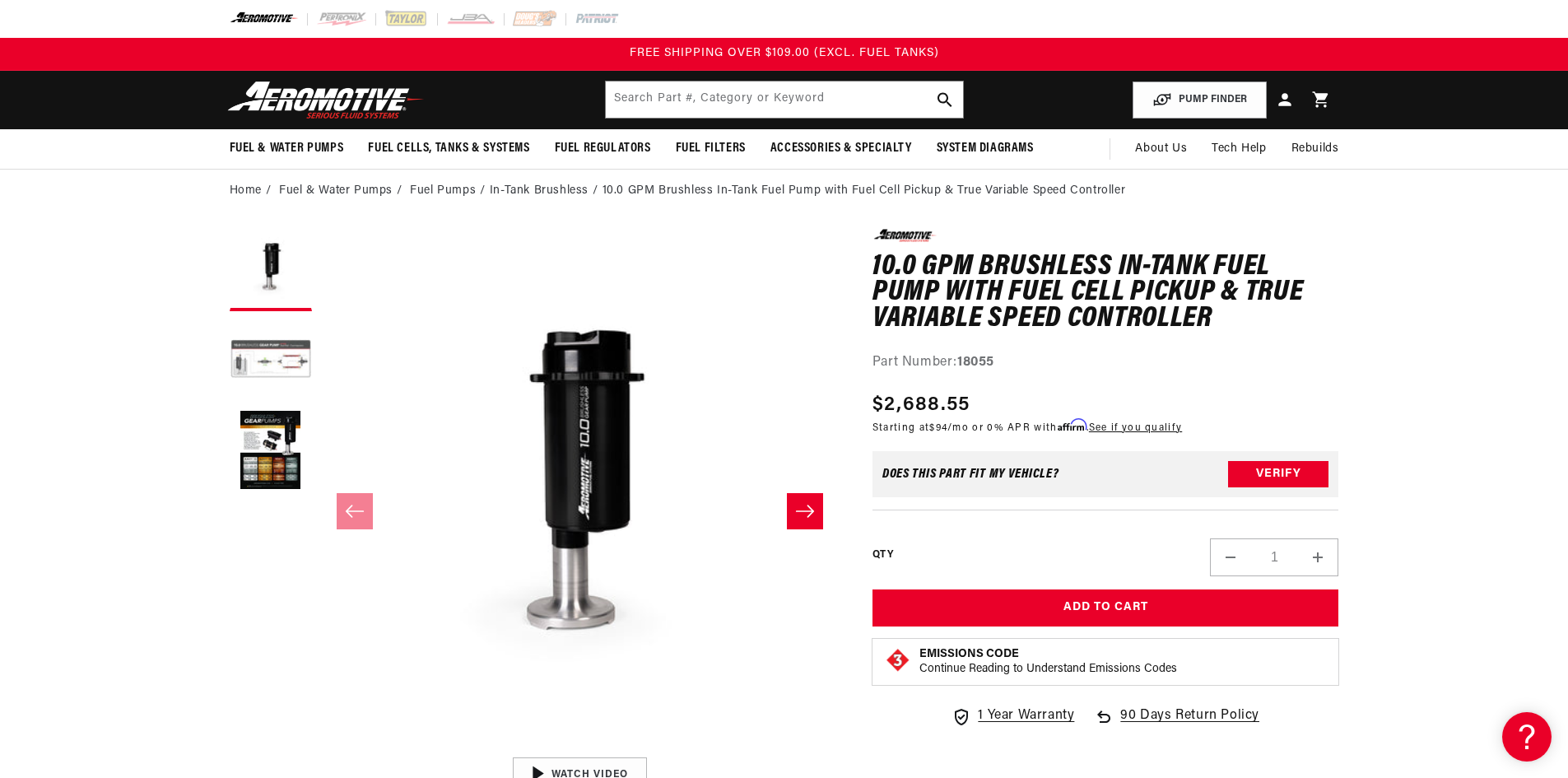
click at [268, 383] on button "Load image 2 in gallery view" at bounding box center [271, 361] width 82 height 82
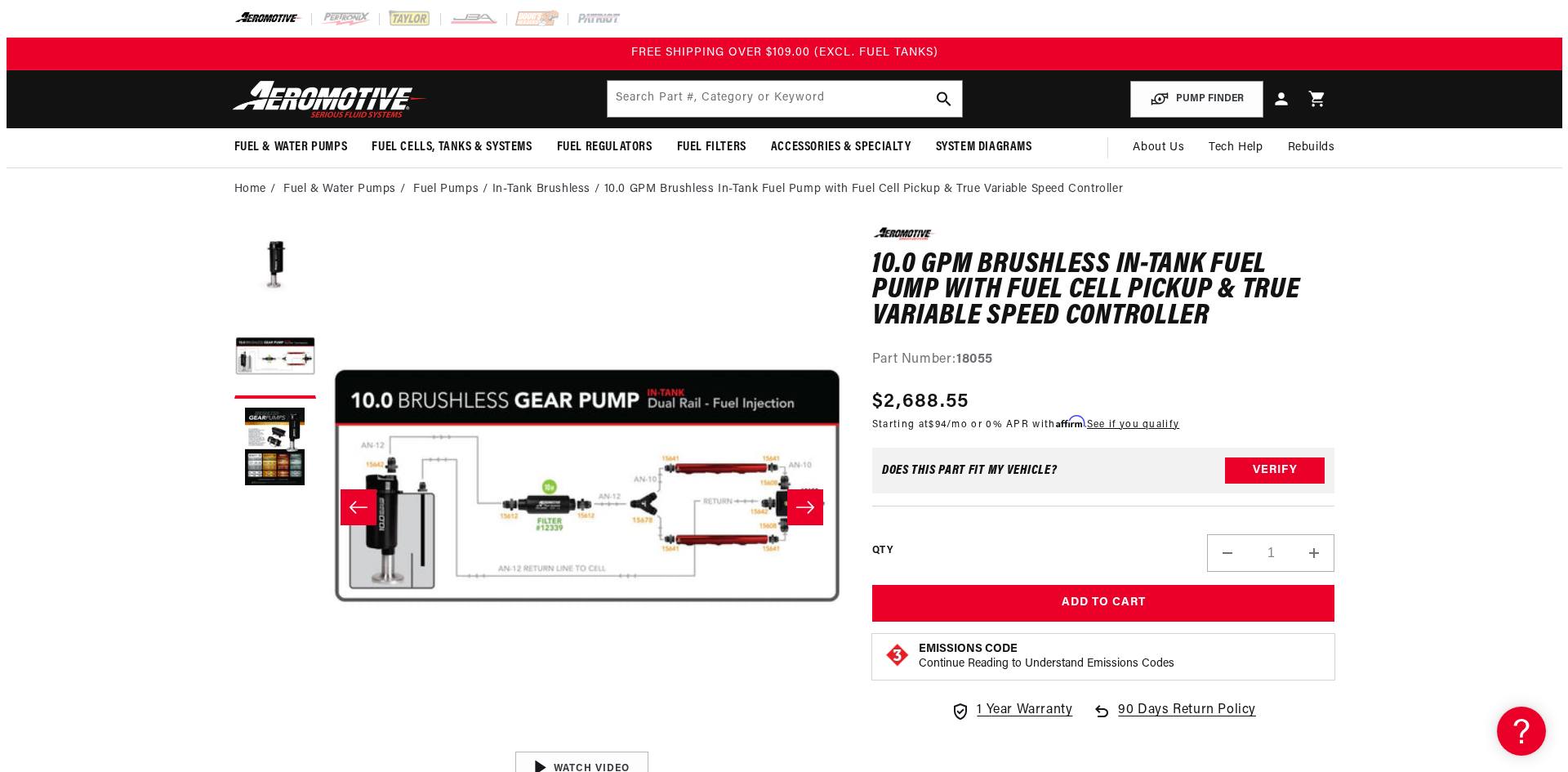
scroll to position [0, 515]
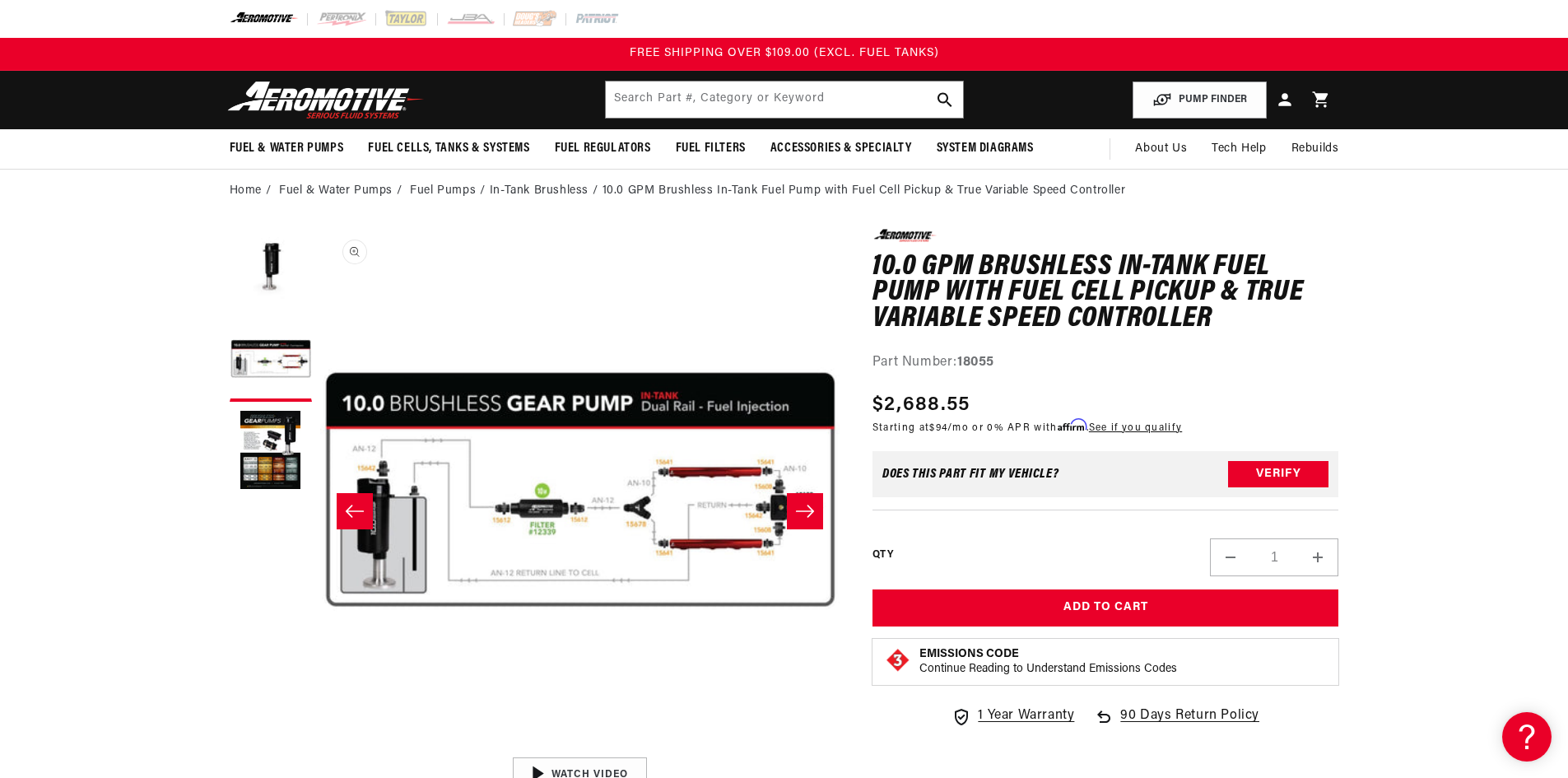
click at [321, 749] on button "Open media 2 in modal" at bounding box center [321, 749] width 0 height 0
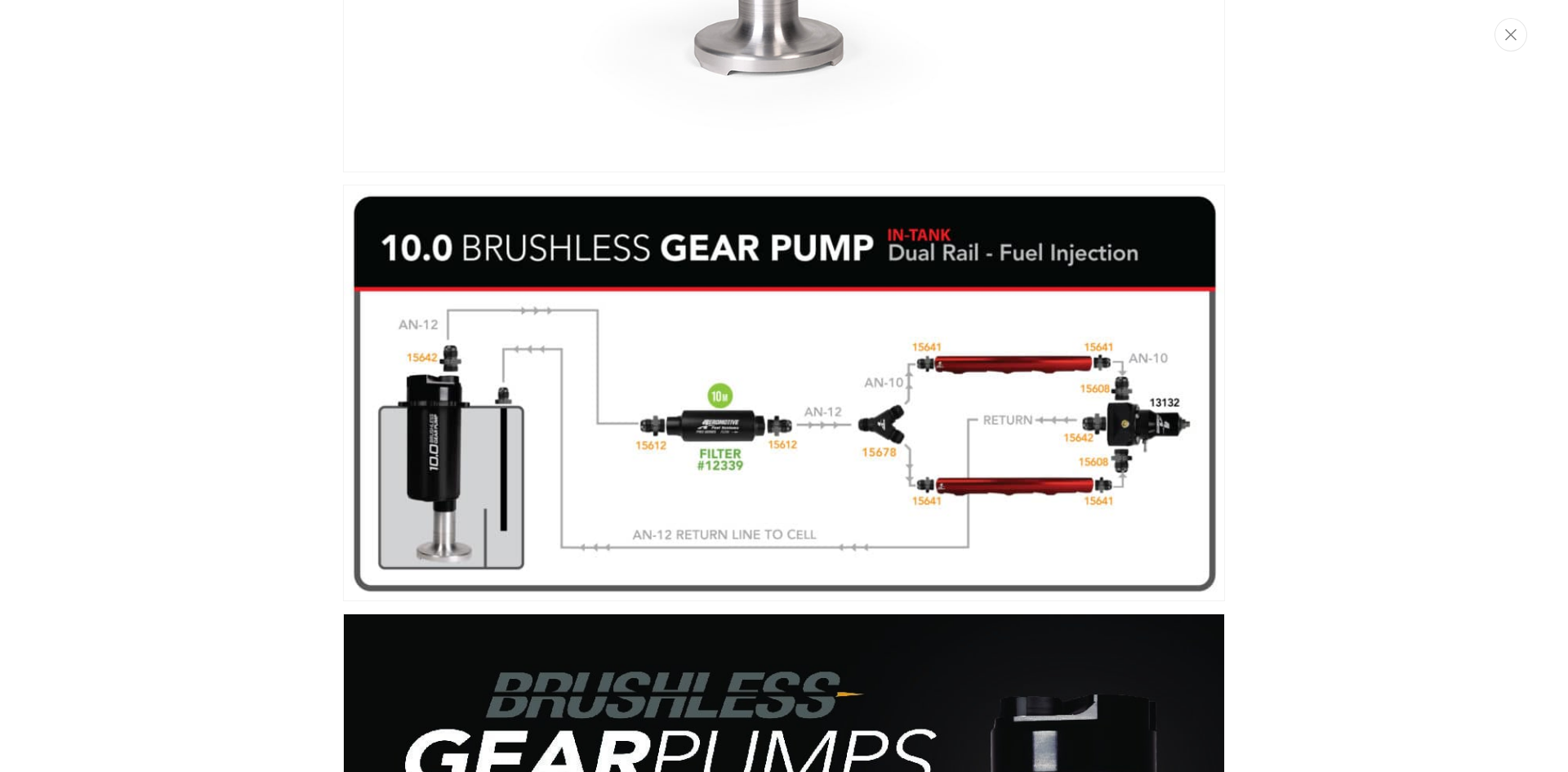
scroll to position [520, 0]
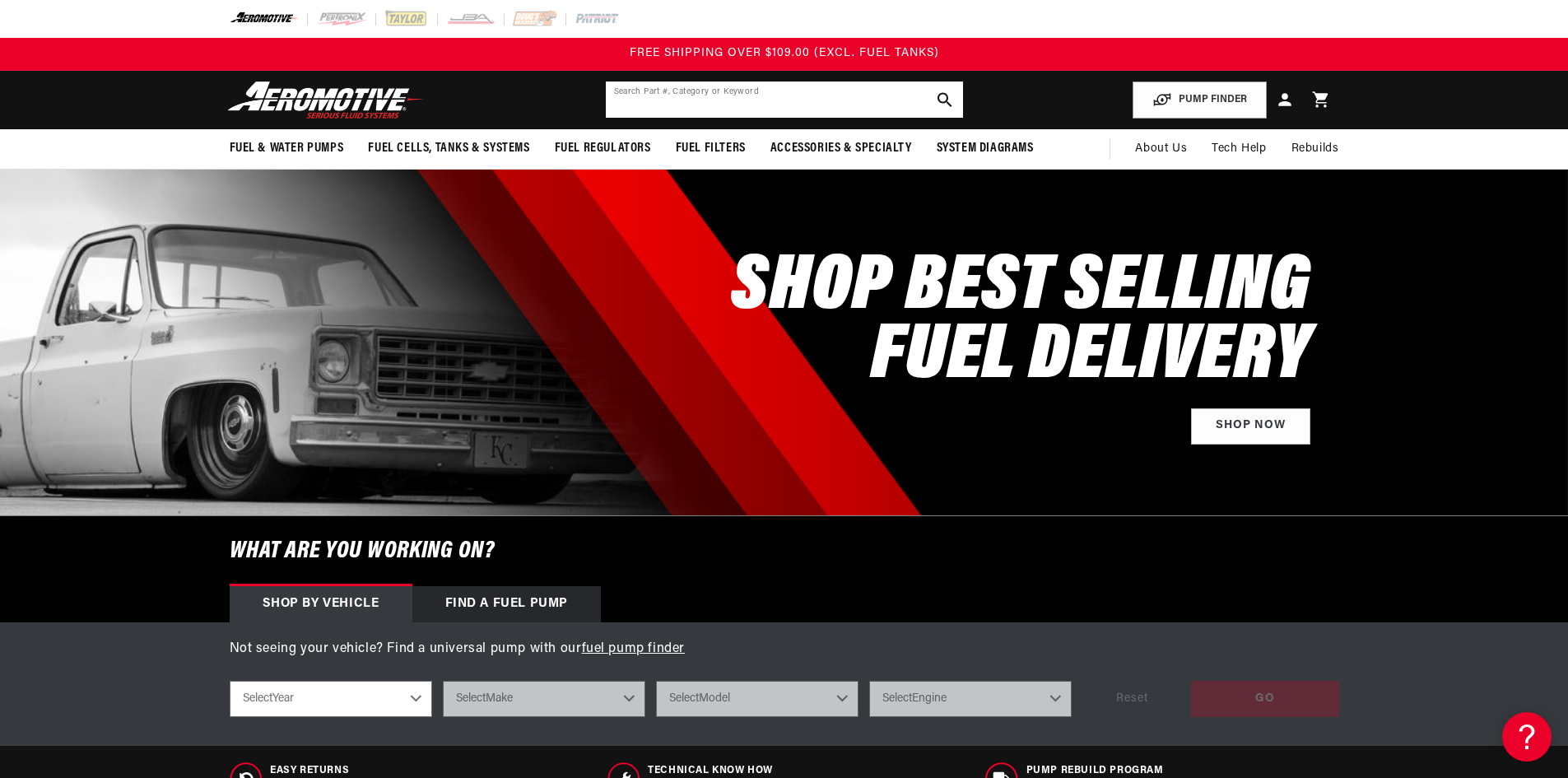
click at [664, 104] on input "text" at bounding box center [784, 100] width 357 height 36
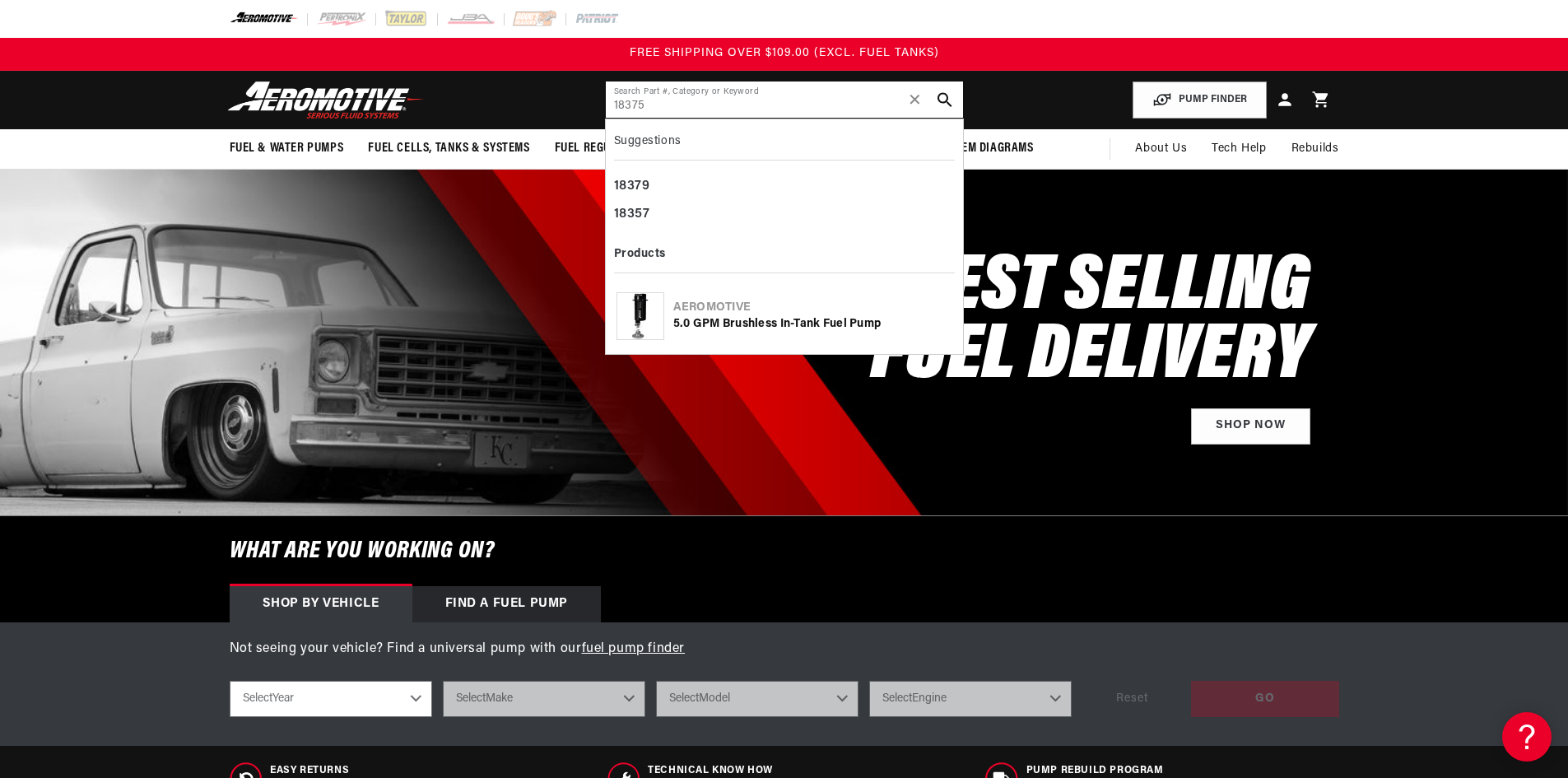
type input "18375"
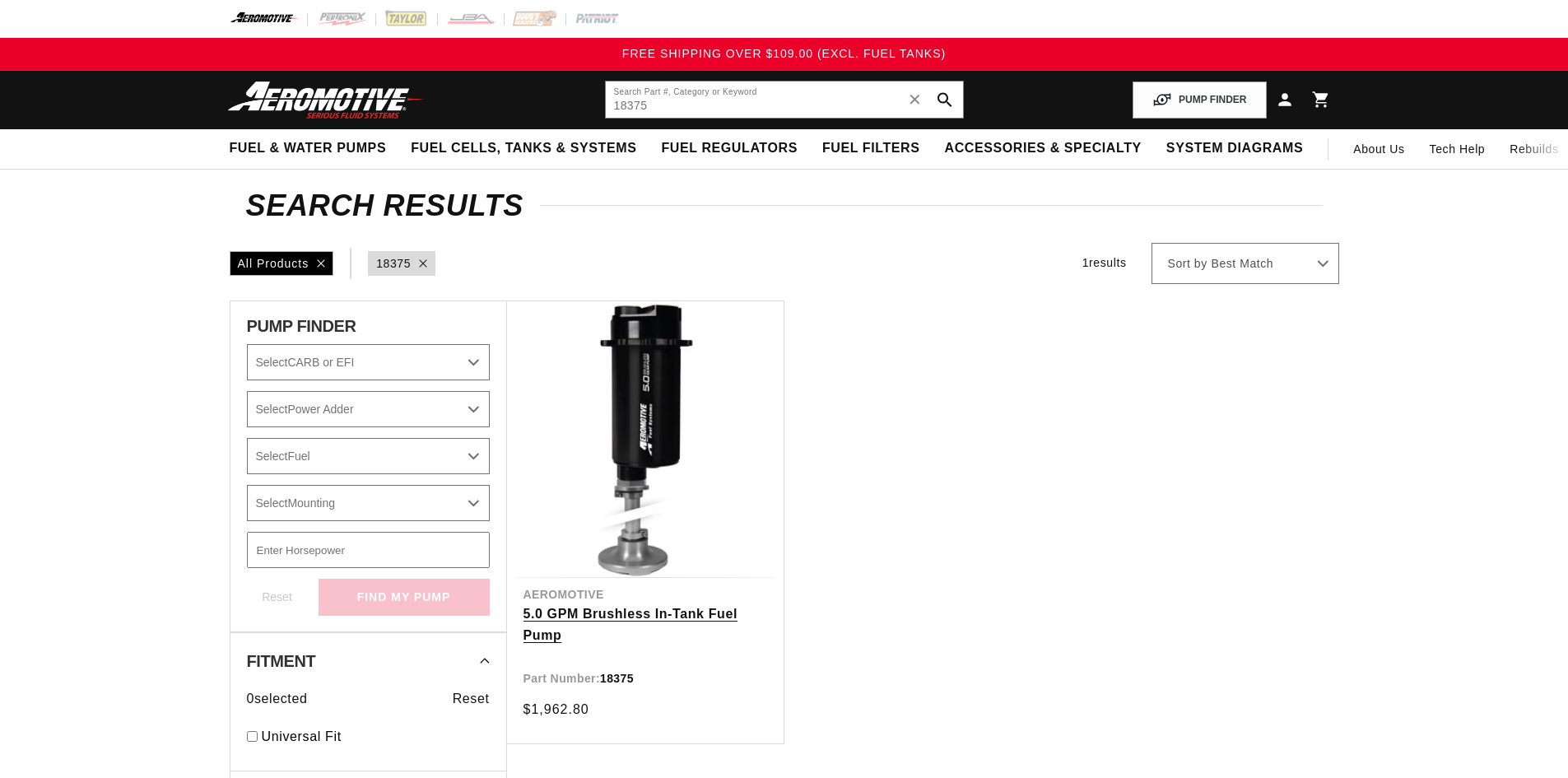
click at [716, 615] on link "5.0 GPM Brushless In-Tank Fuel Pump" at bounding box center [646, 624] width 244 height 42
